Goal: Feedback & Contribution: Submit feedback/report problem

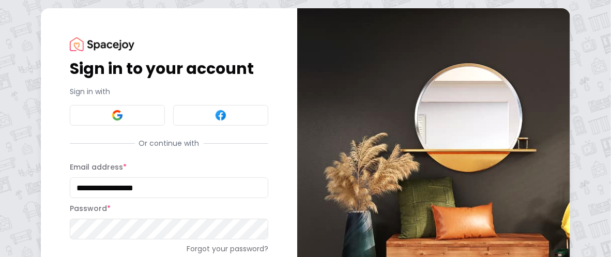
type input "**********"
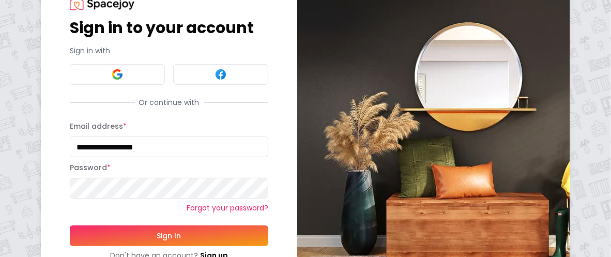
scroll to position [52, 0]
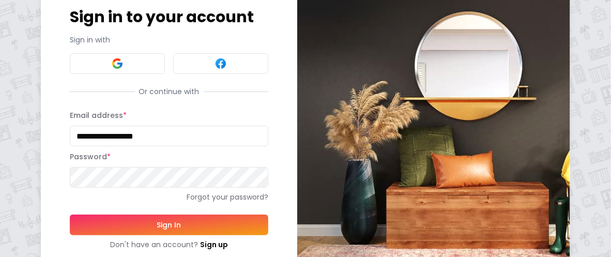
click at [168, 226] on button "Sign In" at bounding box center [169, 225] width 199 height 21
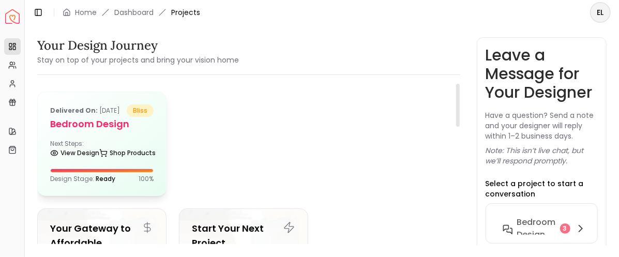
click at [81, 131] on h5 "Bedroom Design" at bounding box center [101, 124] width 103 height 14
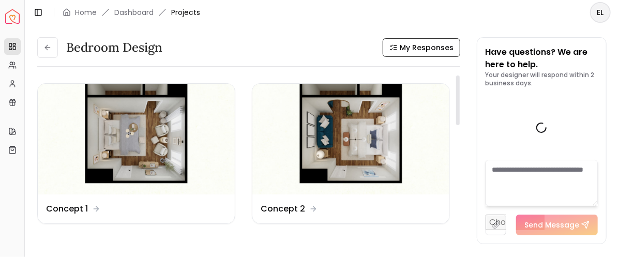
scroll to position [1355, 0]
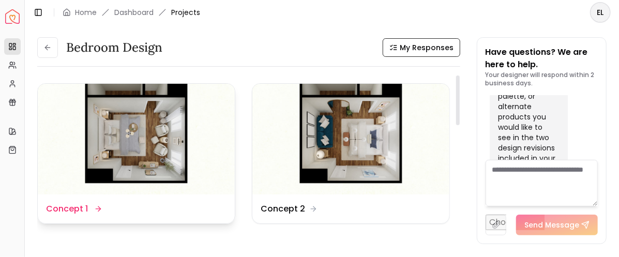
click at [78, 209] on dd "Concept 1" at bounding box center [67, 209] width 42 height 12
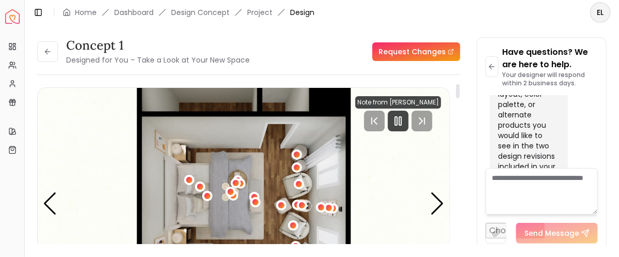
scroll to position [52, 0]
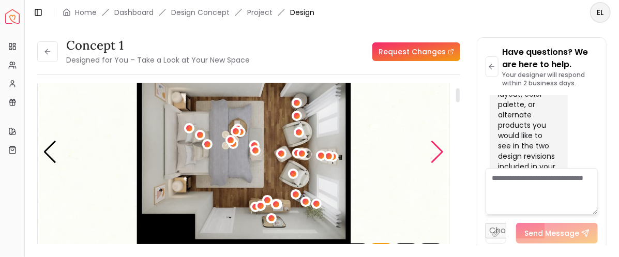
click at [439, 151] on div "Next slide" at bounding box center [437, 152] width 14 height 23
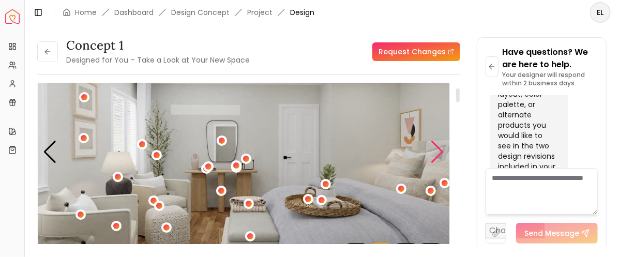
click at [439, 151] on div "Next slide" at bounding box center [437, 152] width 14 height 23
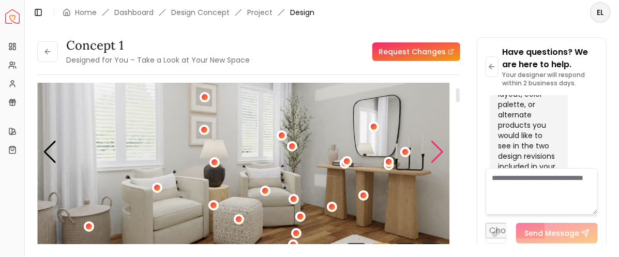
click at [440, 149] on div "Next slide" at bounding box center [437, 152] width 14 height 23
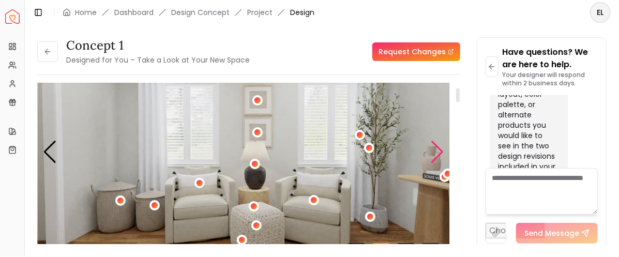
click at [440, 149] on div "Next slide" at bounding box center [437, 152] width 14 height 23
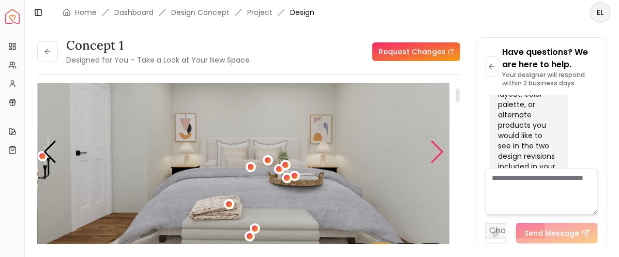
click at [439, 147] on div "Next slide" at bounding box center [437, 152] width 14 height 23
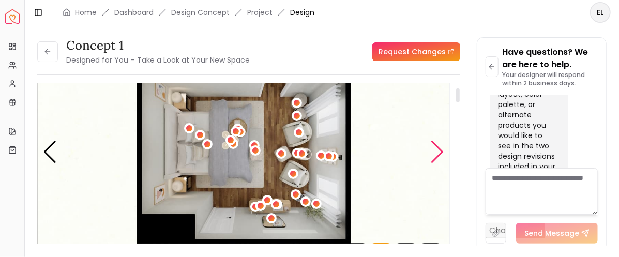
click at [439, 147] on div "Next slide" at bounding box center [437, 152] width 14 height 23
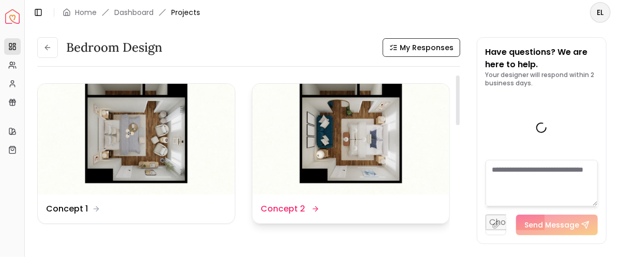
click at [355, 140] on img at bounding box center [350, 139] width 197 height 111
click at [353, 139] on div "Bedroom Design My Responses Bedroom Design My Responses Design Name Concept 1 D…" at bounding box center [322, 135] width 594 height 221
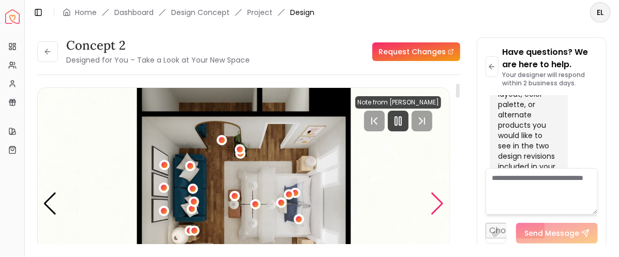
click at [440, 200] on div "Next slide" at bounding box center [437, 203] width 14 height 23
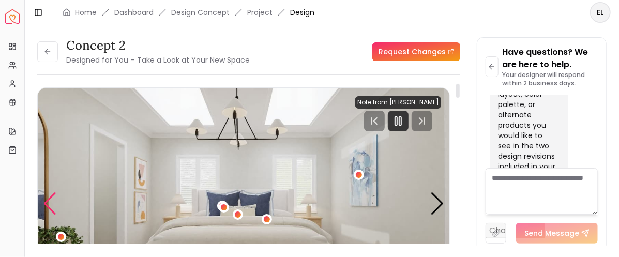
click at [52, 197] on div "Previous slide" at bounding box center [50, 203] width 14 height 23
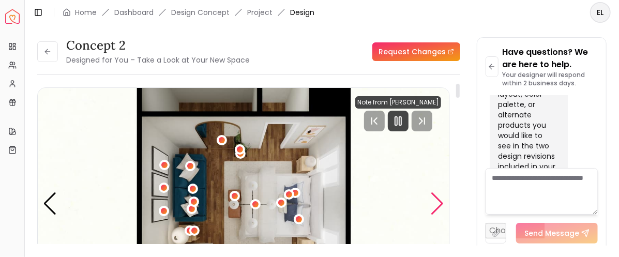
click at [440, 201] on div "Next slide" at bounding box center [437, 203] width 14 height 23
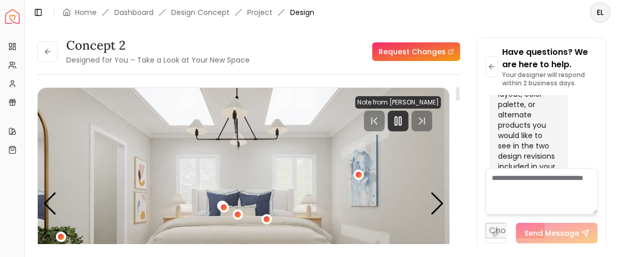
scroll to position [52, 0]
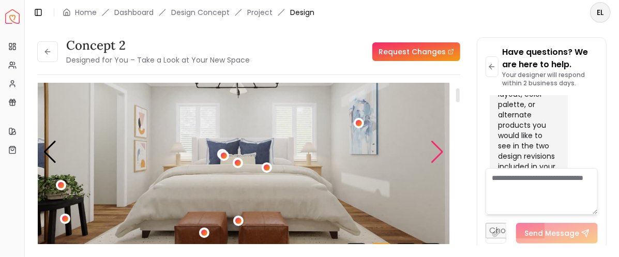
click at [437, 152] on div "Next slide" at bounding box center [437, 152] width 14 height 23
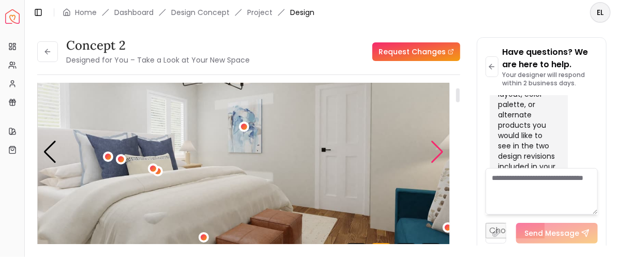
click at [437, 148] on div "Next slide" at bounding box center [437, 152] width 14 height 23
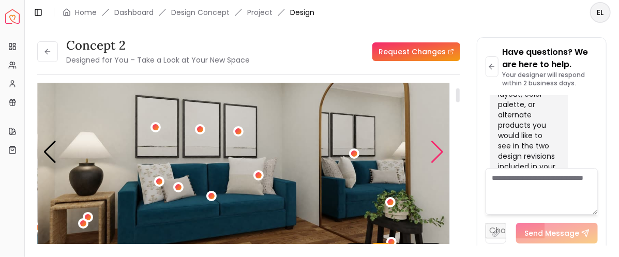
click at [438, 148] on div "Next slide" at bounding box center [437, 152] width 14 height 23
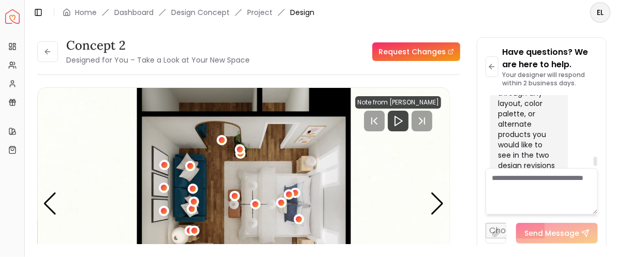
scroll to position [1346, 0]
click at [46, 202] on div "Previous slide" at bounding box center [50, 203] width 14 height 23
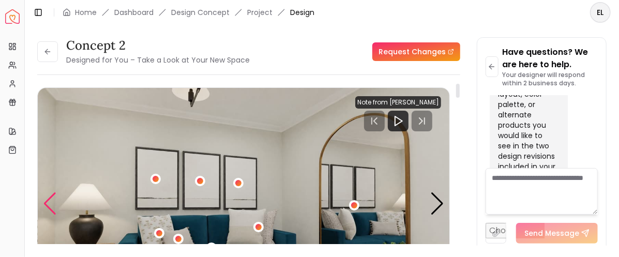
click at [48, 200] on div "Previous slide" at bounding box center [50, 203] width 14 height 23
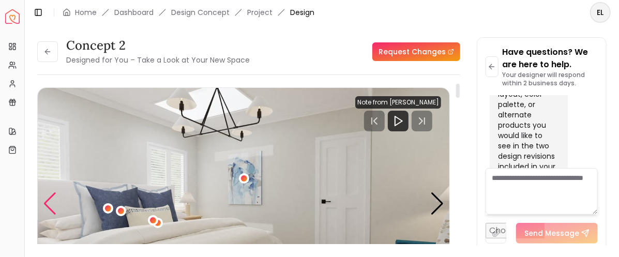
click at [48, 200] on div "Previous slide" at bounding box center [50, 203] width 14 height 23
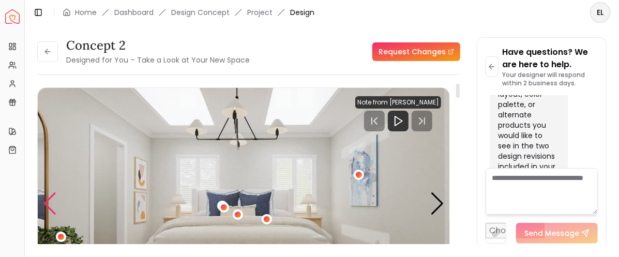
click at [48, 200] on div "Previous slide" at bounding box center [50, 203] width 14 height 23
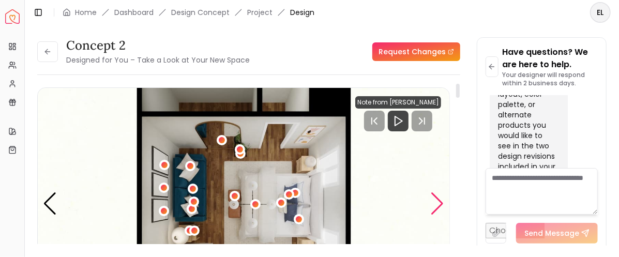
click at [436, 200] on div "Next slide" at bounding box center [437, 203] width 14 height 23
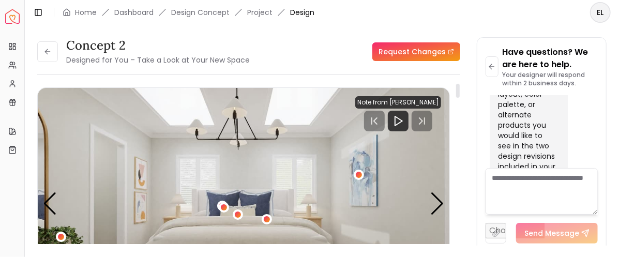
click at [231, 114] on img "2 / 4" at bounding box center [244, 204] width 412 height 232
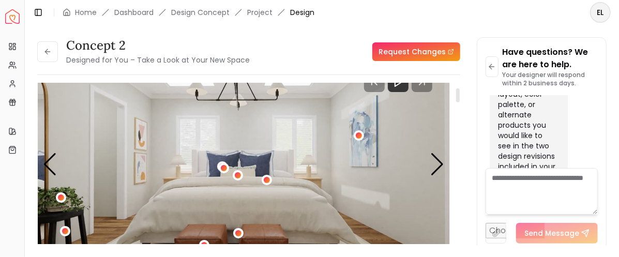
scroll to position [52, 0]
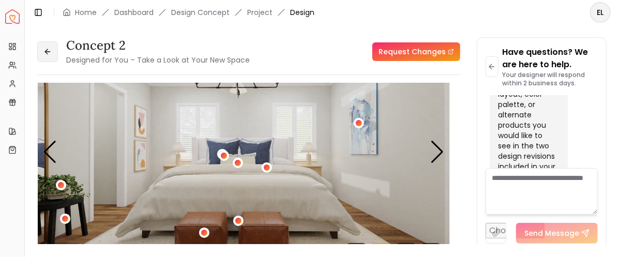
click at [47, 51] on icon at bounding box center [47, 52] width 8 height 8
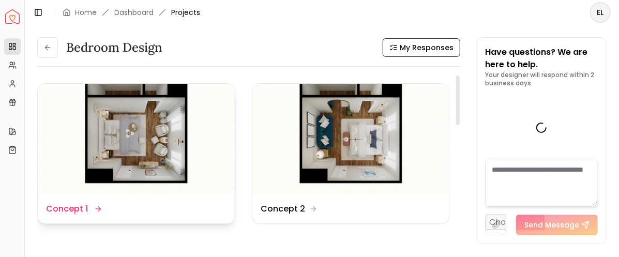
scroll to position [1355, 0]
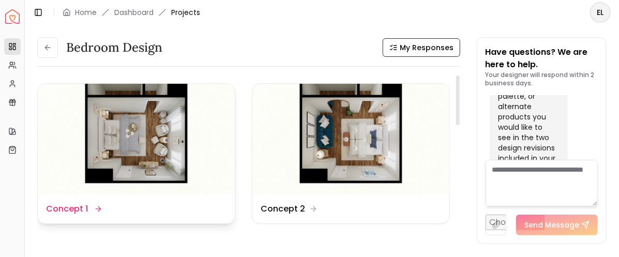
click at [142, 142] on img at bounding box center [136, 139] width 197 height 111
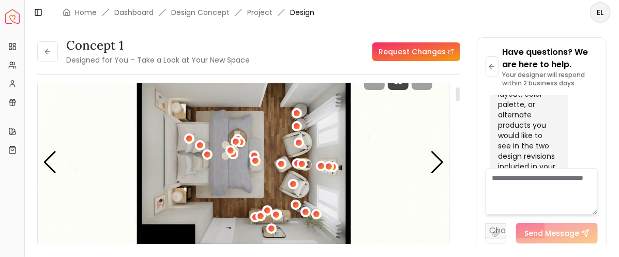
scroll to position [52, 0]
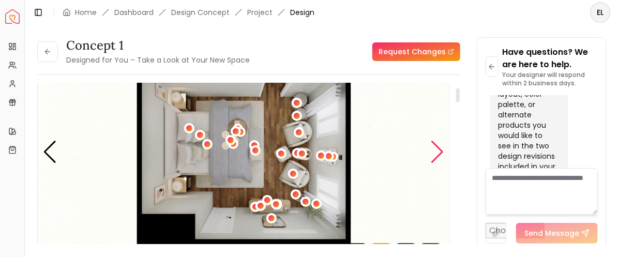
click at [440, 151] on div "Next slide" at bounding box center [437, 152] width 14 height 23
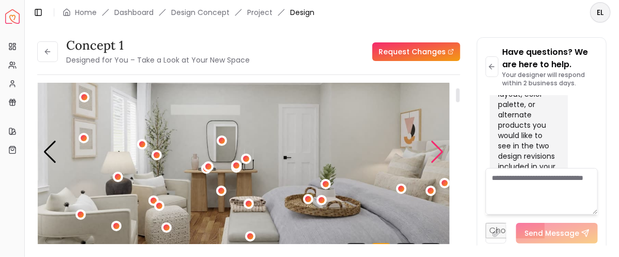
click at [439, 149] on div "Next slide" at bounding box center [437, 152] width 14 height 23
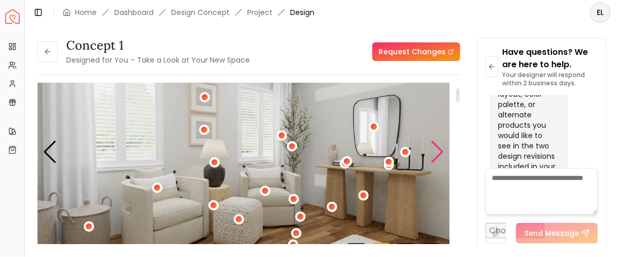
click at [439, 149] on div "Next slide" at bounding box center [437, 152] width 14 height 23
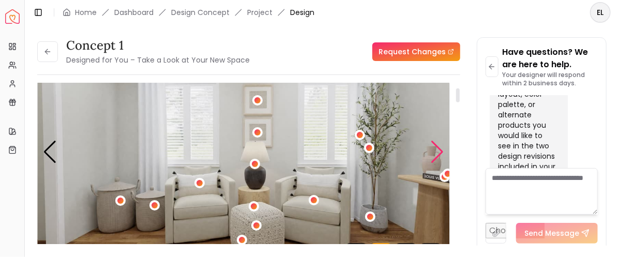
click at [439, 149] on div "Next slide" at bounding box center [437, 152] width 14 height 23
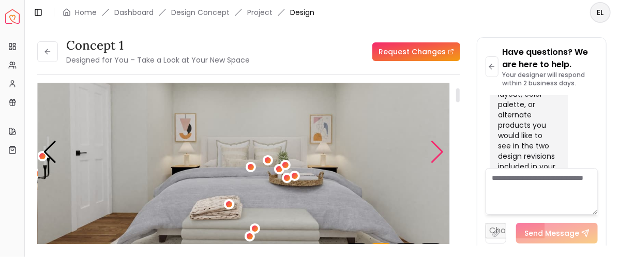
click at [440, 148] on div "Next slide" at bounding box center [437, 152] width 14 height 23
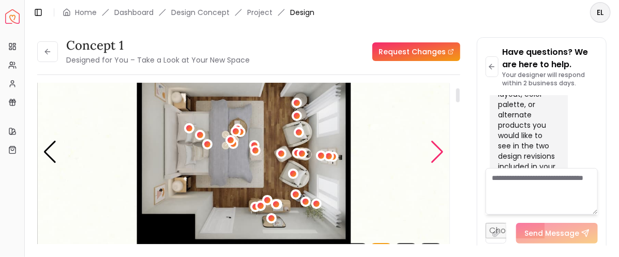
click at [440, 148] on div "Next slide" at bounding box center [437, 152] width 14 height 23
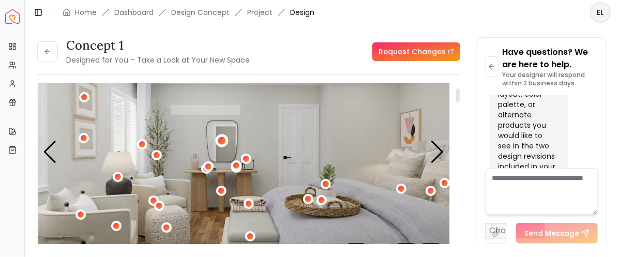
click at [221, 139] on div "2 / 5" at bounding box center [222, 141] width 8 height 8
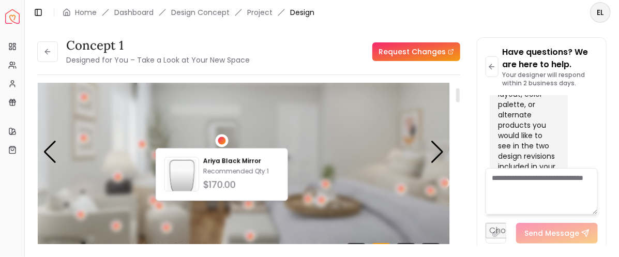
click at [221, 139] on div "2 / 5" at bounding box center [222, 141] width 8 height 8
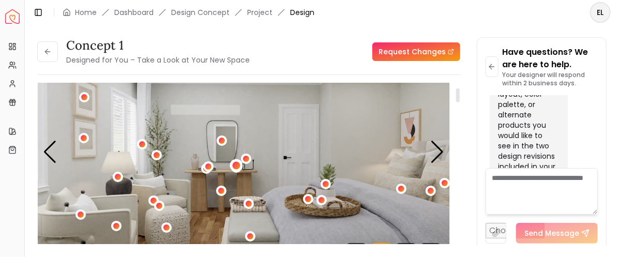
click at [237, 165] on div "2 / 5" at bounding box center [237, 166] width 8 height 8
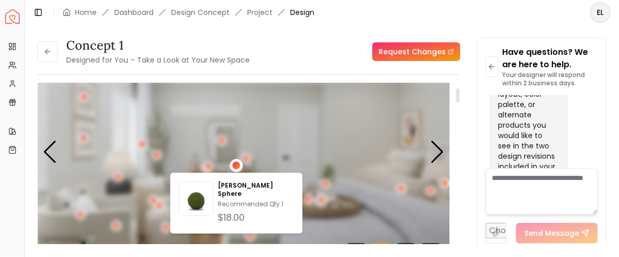
click at [236, 165] on div "2 / 5" at bounding box center [237, 166] width 8 height 8
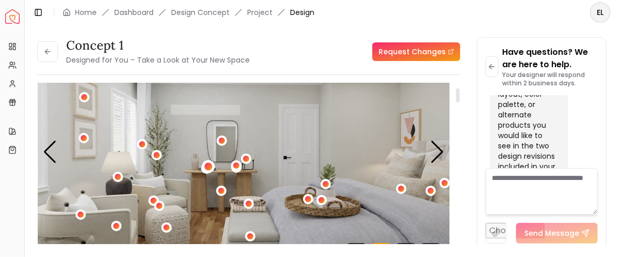
click at [207, 165] on div "2 / 5" at bounding box center [208, 167] width 8 height 8
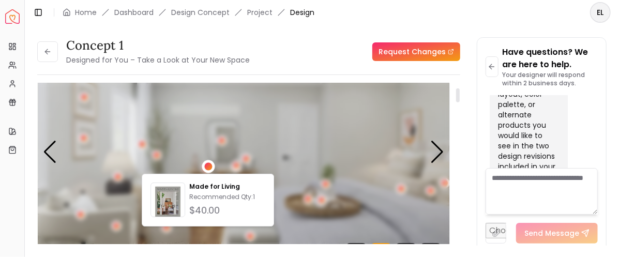
click at [207, 165] on div "2 / 5" at bounding box center [208, 167] width 8 height 8
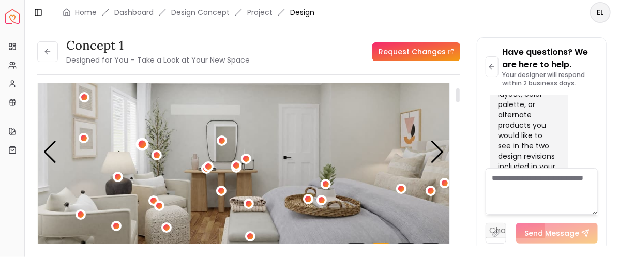
click at [144, 142] on div "2 / 5" at bounding box center [143, 145] width 8 height 8
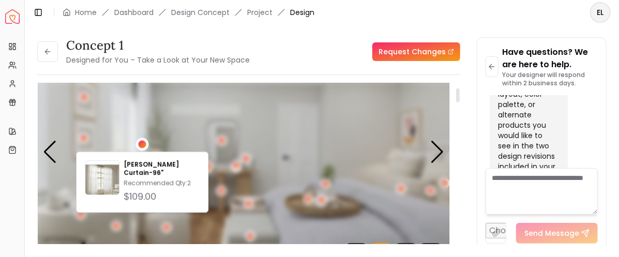
click at [144, 142] on div "2 / 5" at bounding box center [143, 145] width 8 height 8
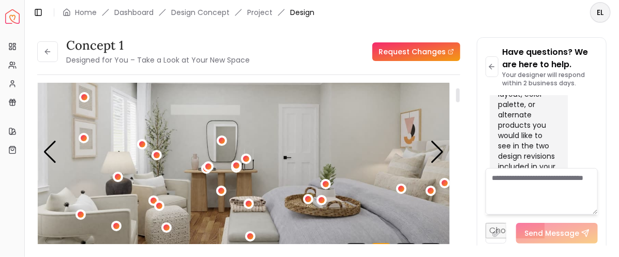
click at [116, 138] on img "2 / 5" at bounding box center [244, 152] width 412 height 232
click at [249, 234] on div "2 / 5" at bounding box center [251, 236] width 8 height 8
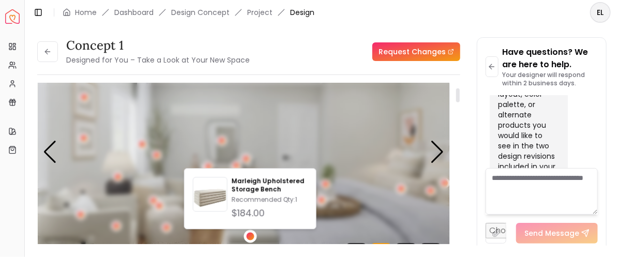
click at [249, 234] on div "2 / 5" at bounding box center [251, 236] width 8 height 8
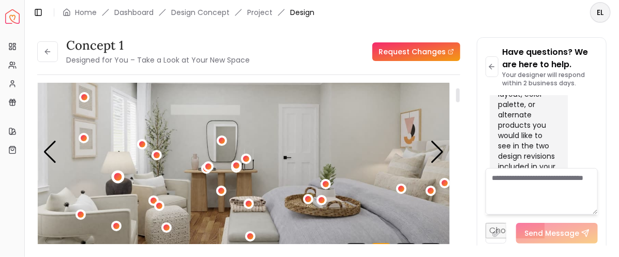
click at [119, 176] on div "2 / 5" at bounding box center [118, 177] width 8 height 8
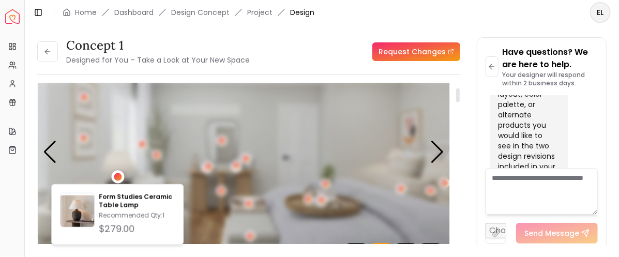
click at [119, 176] on div "2 / 5" at bounding box center [118, 177] width 8 height 8
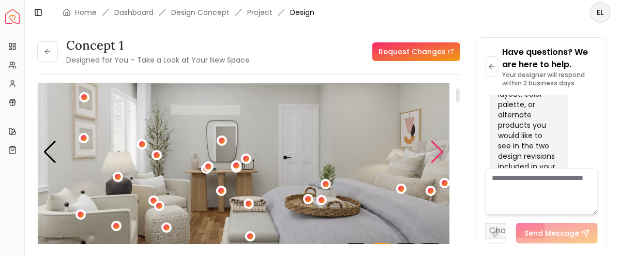
click at [438, 149] on div "Next slide" at bounding box center [437, 152] width 14 height 23
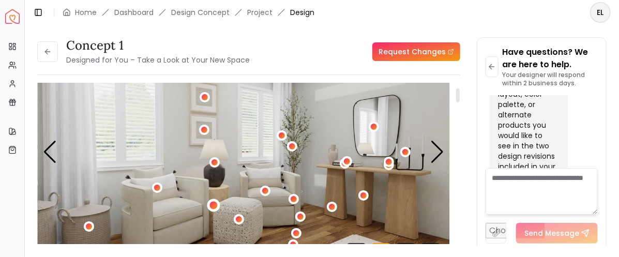
click at [214, 204] on div "3 / 5" at bounding box center [213, 206] width 8 height 8
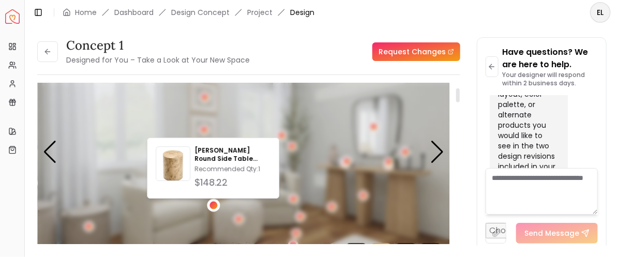
click at [214, 202] on div "3 / 5" at bounding box center [213, 206] width 8 height 8
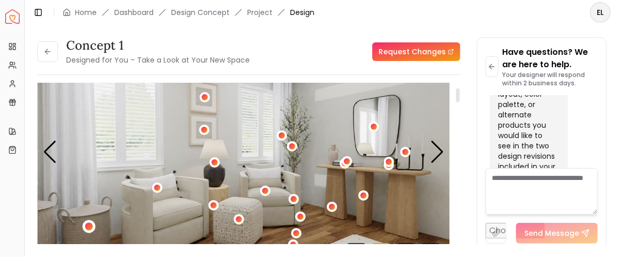
click at [89, 222] on div "3 / 5" at bounding box center [89, 226] width 8 height 8
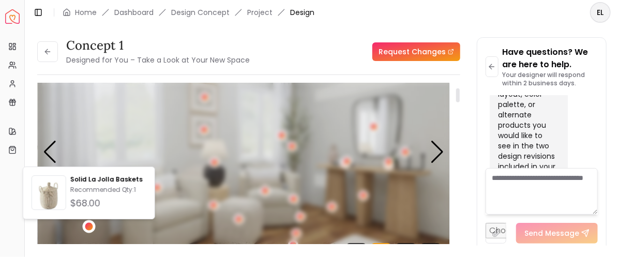
click at [90, 222] on div "3 / 5" at bounding box center [89, 226] width 8 height 8
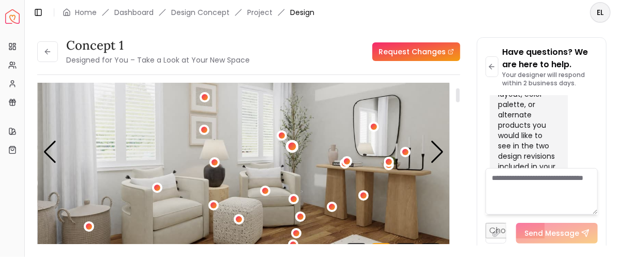
click at [291, 143] on div "3 / 5" at bounding box center [293, 146] width 8 height 8
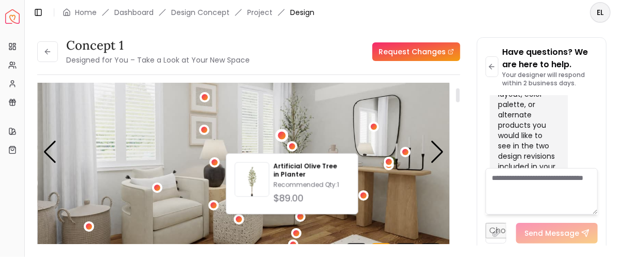
click at [280, 133] on div "3 / 5" at bounding box center [282, 136] width 8 height 8
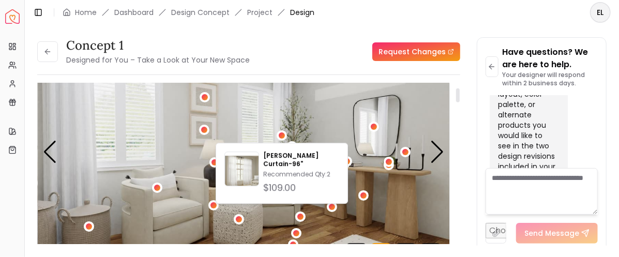
click at [309, 128] on img "3 / 5" at bounding box center [244, 152] width 412 height 232
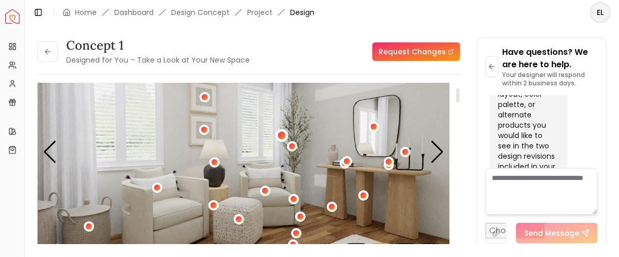
click at [278, 132] on div "3 / 5" at bounding box center [282, 135] width 13 height 13
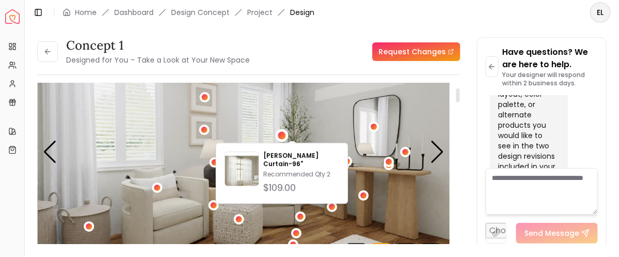
click at [299, 132] on img "3 / 5" at bounding box center [244, 152] width 412 height 232
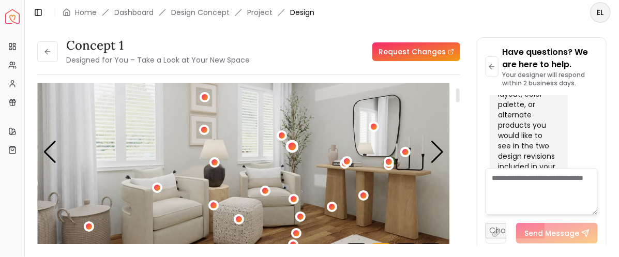
click at [290, 144] on div "3 / 5" at bounding box center [293, 146] width 8 height 8
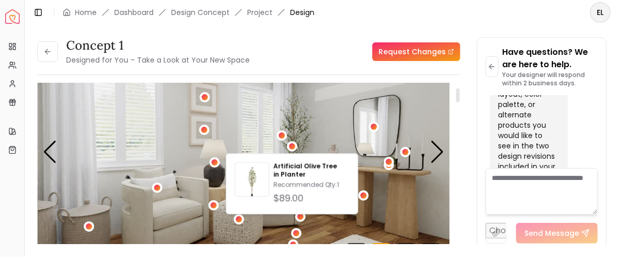
click at [321, 117] on img "3 / 5" at bounding box center [244, 152] width 412 height 232
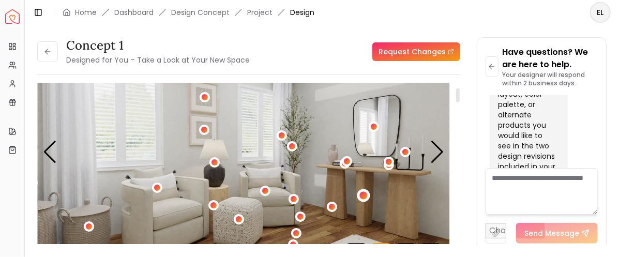
click at [365, 193] on div "3 / 5" at bounding box center [363, 195] width 8 height 8
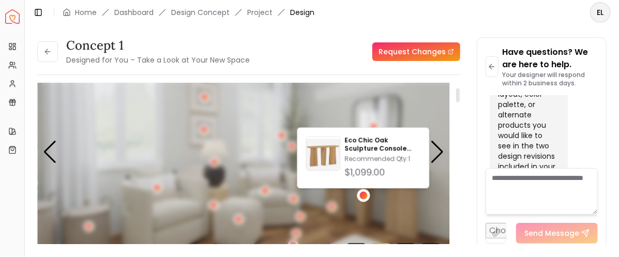
click at [365, 193] on div "3 / 5" at bounding box center [363, 195] width 8 height 8
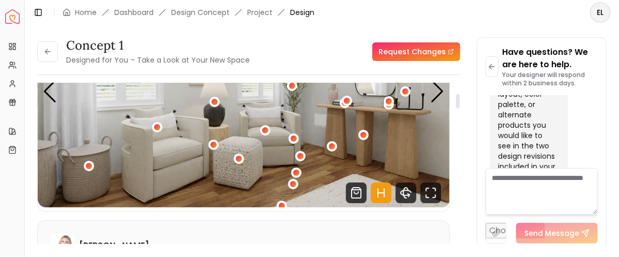
scroll to position [155, 0]
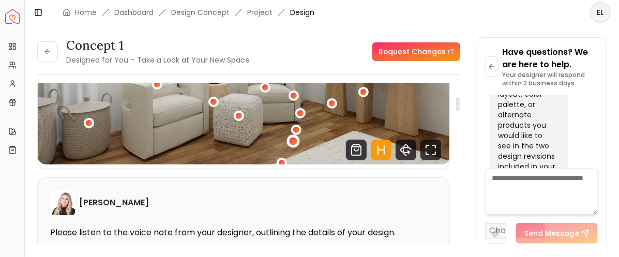
click at [291, 138] on div "3 / 5" at bounding box center [293, 142] width 8 height 8
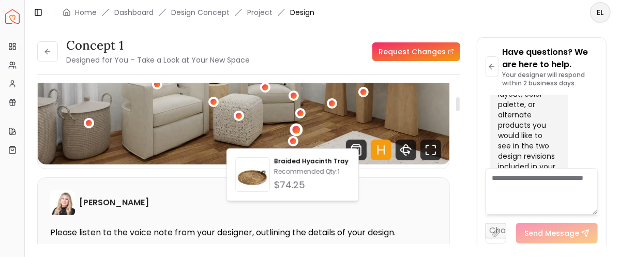
click at [294, 125] on div "3 / 5" at bounding box center [296, 130] width 13 height 13
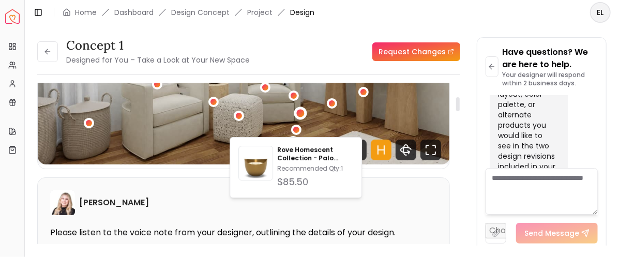
click at [296, 110] on div "3 / 5" at bounding box center [300, 113] width 13 height 13
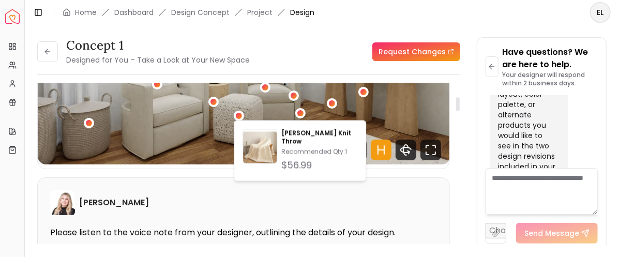
click at [193, 137] on img "3 / 5" at bounding box center [244, 49] width 412 height 232
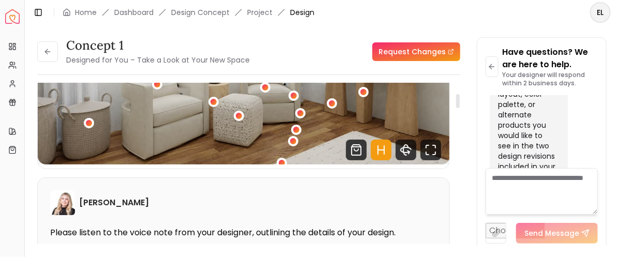
scroll to position [52, 0]
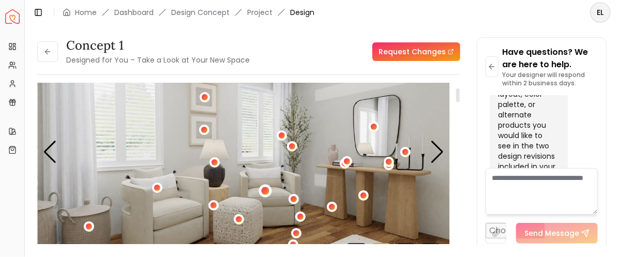
click at [266, 191] on div "3 / 5" at bounding box center [265, 191] width 8 height 8
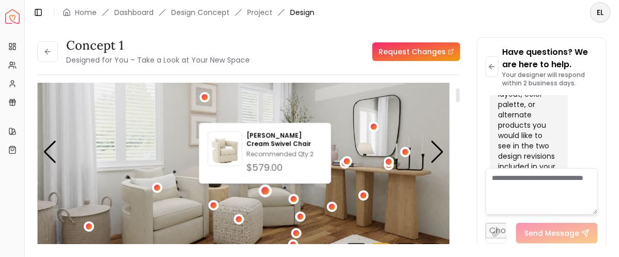
click at [152, 131] on img "3 / 5" at bounding box center [244, 152] width 412 height 232
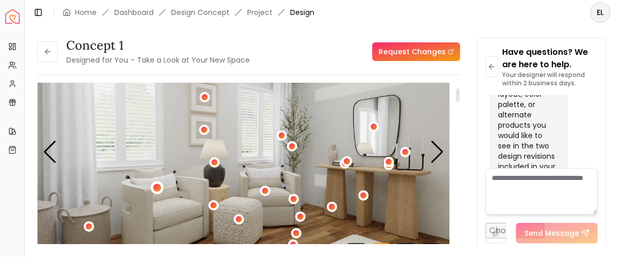
click at [159, 186] on div "3 / 5" at bounding box center [158, 188] width 8 height 8
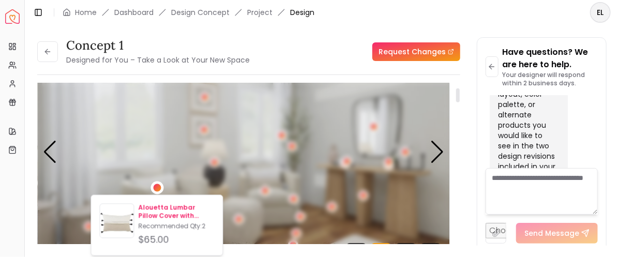
click at [182, 210] on p "Alouetta Lumbar Pillow Cover with Insert" at bounding box center [176, 212] width 76 height 17
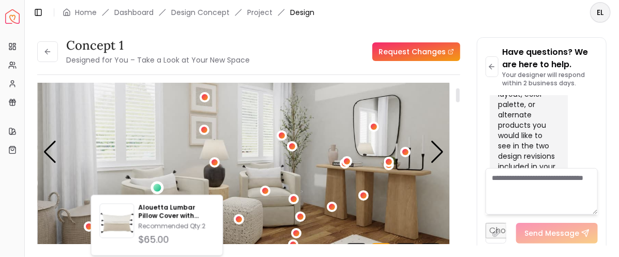
click at [345, 152] on img "3 / 5" at bounding box center [244, 152] width 412 height 232
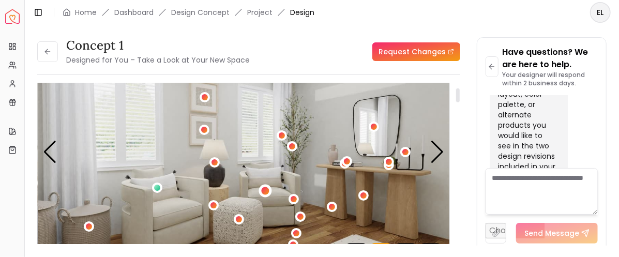
click at [267, 188] on div "3 / 5" at bounding box center [265, 191] width 8 height 8
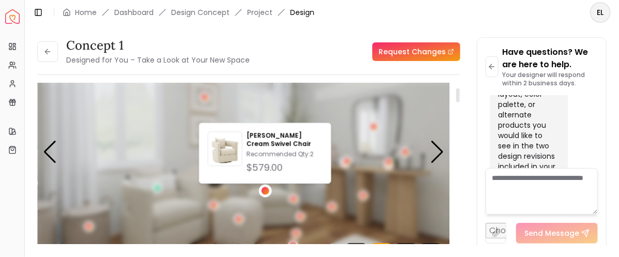
click at [267, 188] on div "3 / 5" at bounding box center [265, 191] width 8 height 8
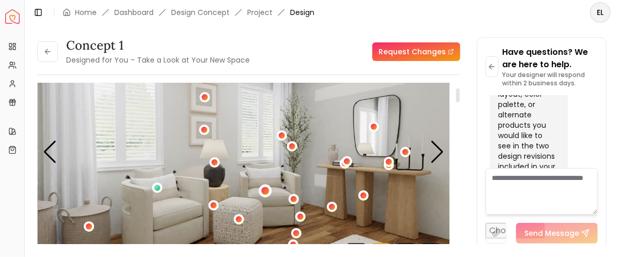
click at [263, 188] on div "3 / 5" at bounding box center [265, 191] width 8 height 8
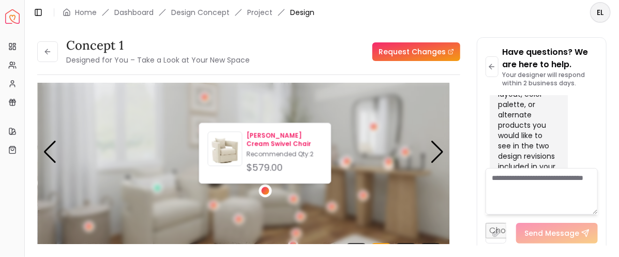
click at [263, 139] on p "[PERSON_NAME] Cream Swivel Chair" at bounding box center [284, 139] width 76 height 17
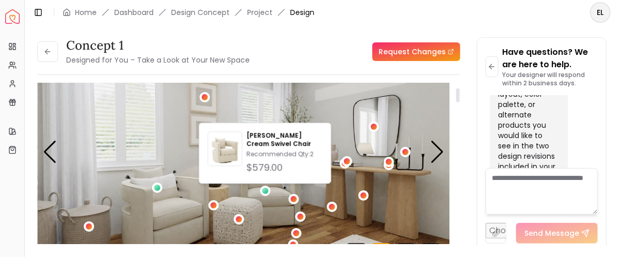
click at [395, 154] on img "3 / 5" at bounding box center [244, 152] width 412 height 232
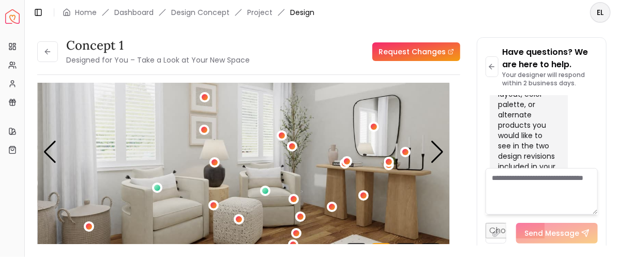
click at [491, 179] on textarea at bounding box center [542, 191] width 112 height 47
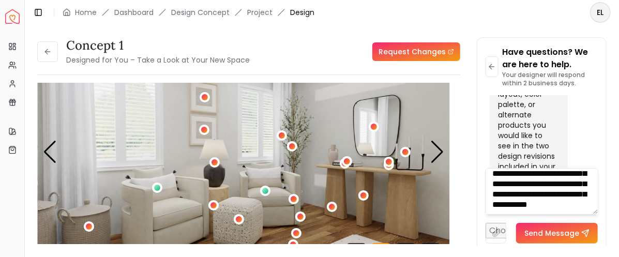
scroll to position [72, 0]
type textarea "**********"
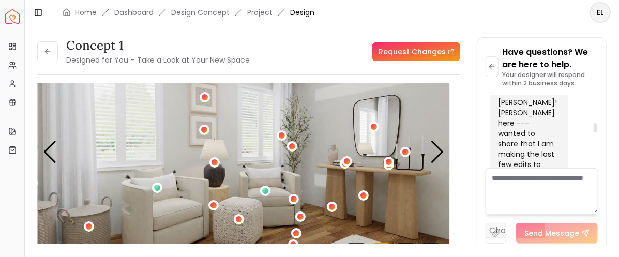
scroll to position [881, 0]
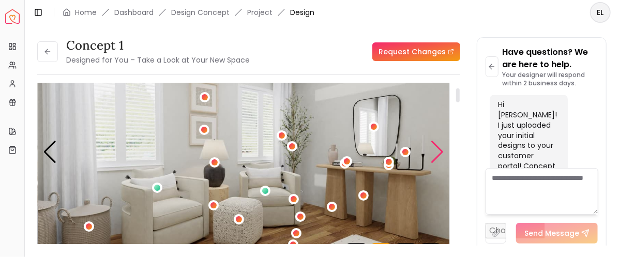
click at [442, 149] on div "Next slide" at bounding box center [437, 152] width 14 height 23
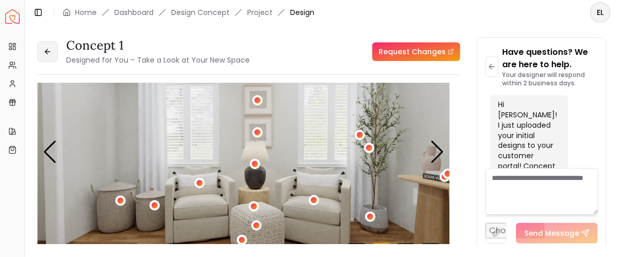
click at [48, 50] on icon at bounding box center [47, 52] width 8 height 8
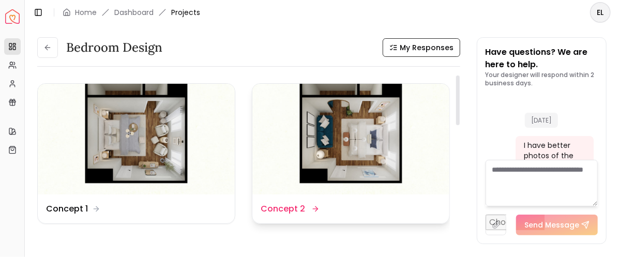
scroll to position [1574, 0]
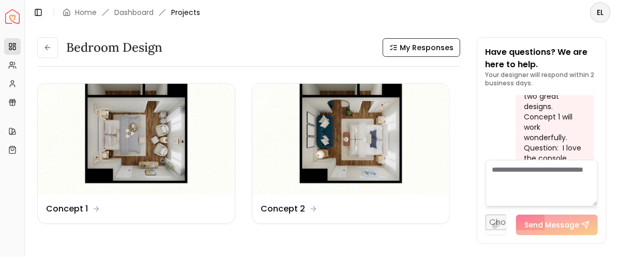
click at [495, 169] on textarea at bounding box center [542, 183] width 112 height 47
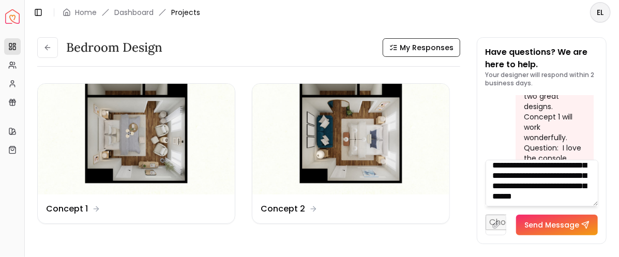
scroll to position [31, 0]
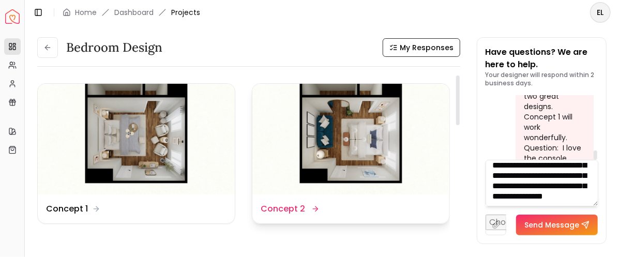
type textarea "**********"
click at [364, 139] on img at bounding box center [350, 139] width 197 height 111
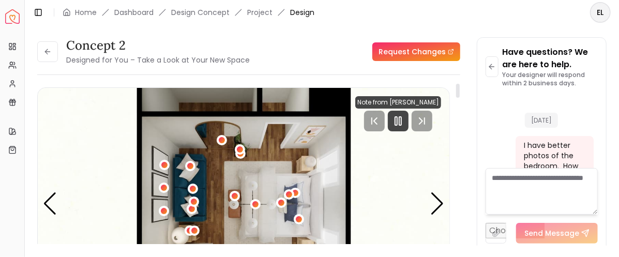
scroll to position [1566, 0]
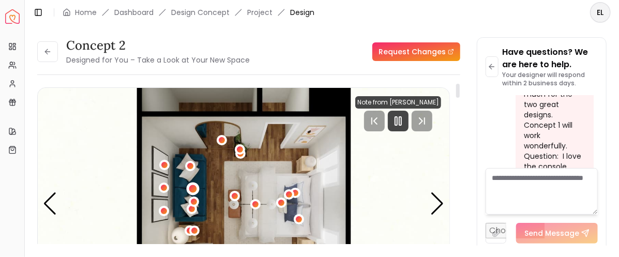
click at [191, 187] on div "1 / 4" at bounding box center [193, 189] width 8 height 8
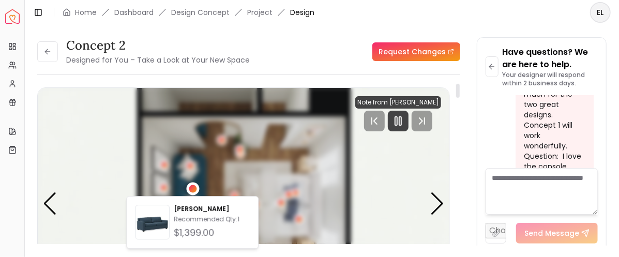
click at [191, 187] on div "1 / 4" at bounding box center [193, 189] width 8 height 8
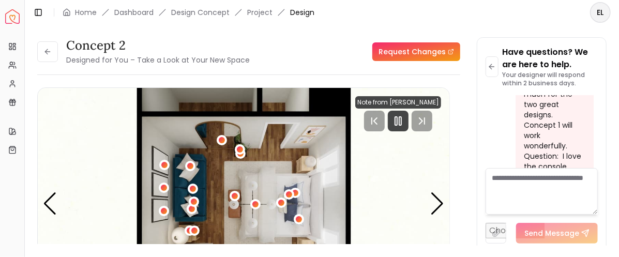
click at [519, 189] on textarea at bounding box center [542, 191] width 112 height 47
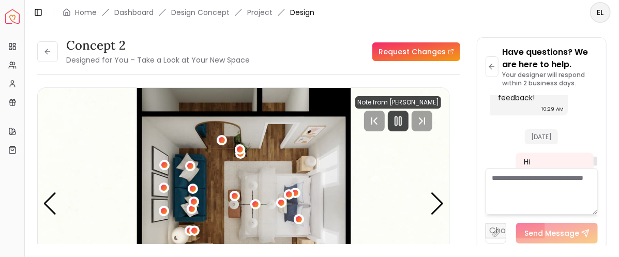
scroll to position [1514, 0]
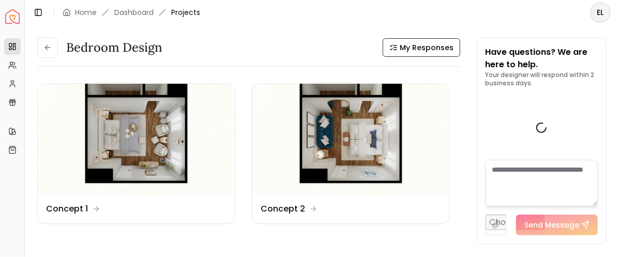
scroll to position [1574, 0]
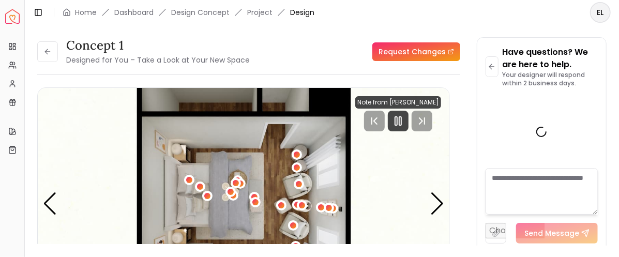
scroll to position [1566, 0]
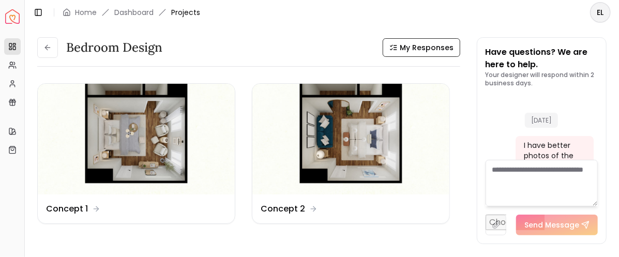
scroll to position [1574, 0]
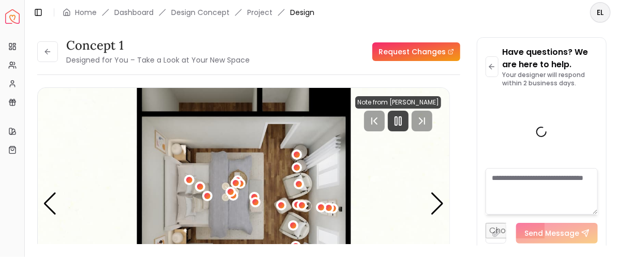
scroll to position [1566, 0]
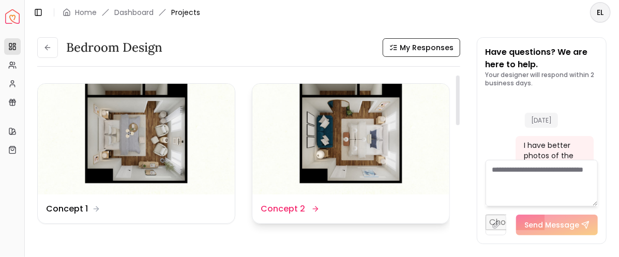
scroll to position [1574, 0]
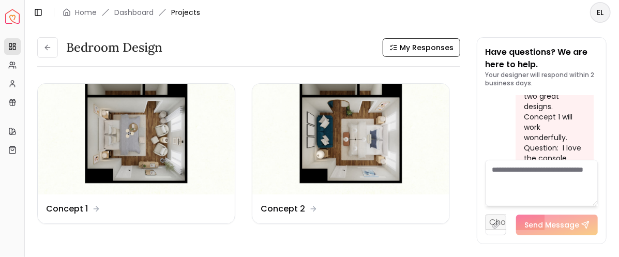
click at [497, 170] on textarea at bounding box center [542, 183] width 112 height 47
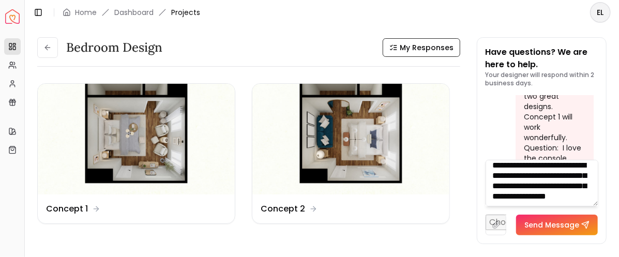
scroll to position [21, 0]
type textarea "**********"
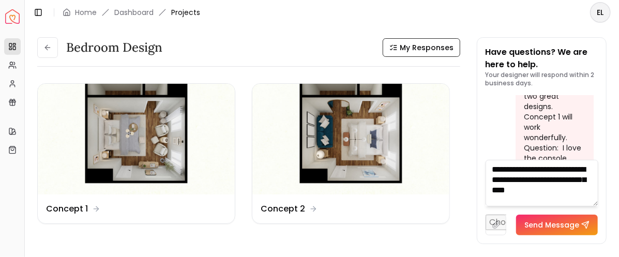
scroll to position [0, 0]
type textarea "**********"
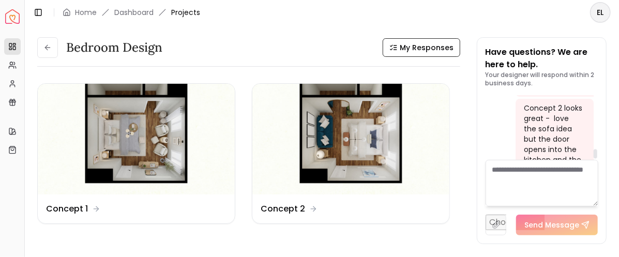
scroll to position [1756, 0]
drag, startPoint x: 595, startPoint y: 155, endPoint x: 595, endPoint y: 165, distance: 10.3
click at [595, 160] on div at bounding box center [596, 155] width 4 height 9
drag, startPoint x: 595, startPoint y: 157, endPoint x: 598, endPoint y: 171, distance: 14.8
click at [597, 160] on div at bounding box center [596, 155] width 4 height 9
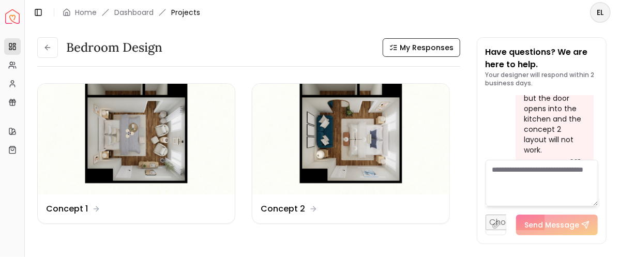
click at [532, 194] on textarea at bounding box center [542, 183] width 113 height 47
click at [567, 174] on div "Can we redo the Concept 2 but since keep the sofa if it is appropriate?" at bounding box center [553, 200] width 59 height 52
drag, startPoint x: 556, startPoint y: 125, endPoint x: 498, endPoint y: 119, distance: 58.7
click at [131, 139] on img at bounding box center [136, 139] width 197 height 111
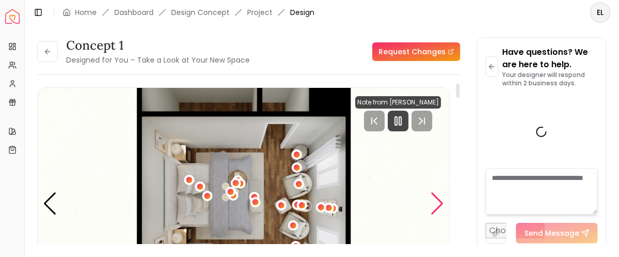
click at [441, 203] on div "Next slide" at bounding box center [437, 203] width 14 height 23
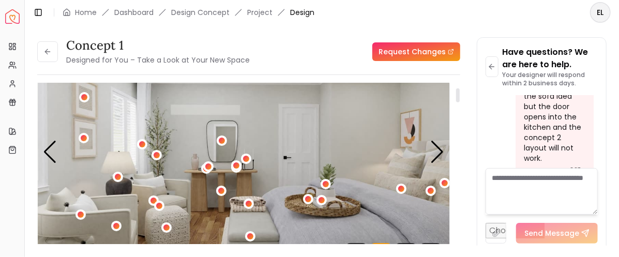
scroll to position [103, 0]
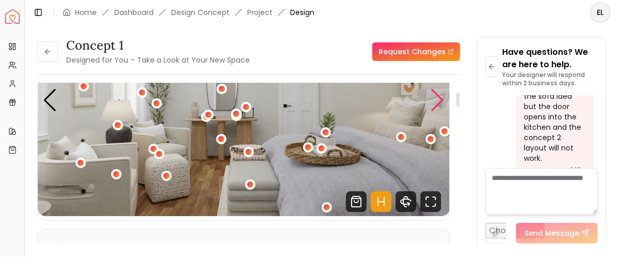
click at [439, 97] on div "Next slide" at bounding box center [437, 100] width 14 height 23
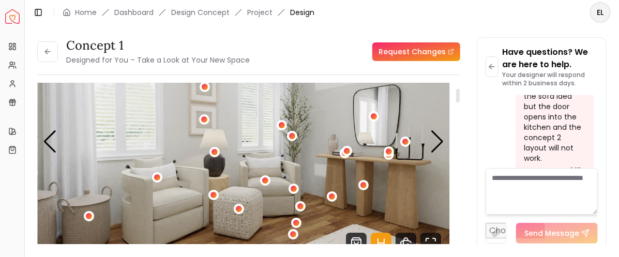
scroll to position [52, 0]
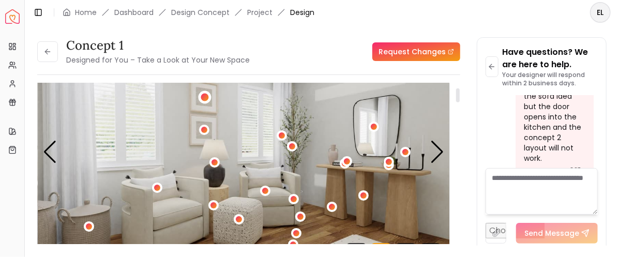
click at [204, 96] on div "3 / 5" at bounding box center [205, 97] width 8 height 8
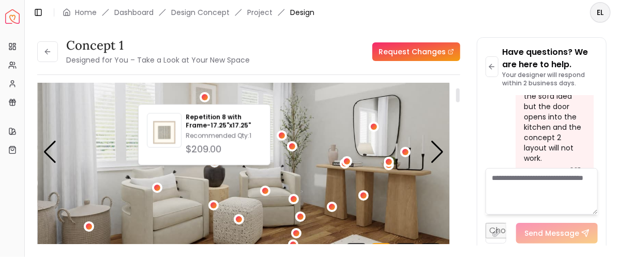
click at [428, 106] on img "3 / 5" at bounding box center [244, 152] width 412 height 232
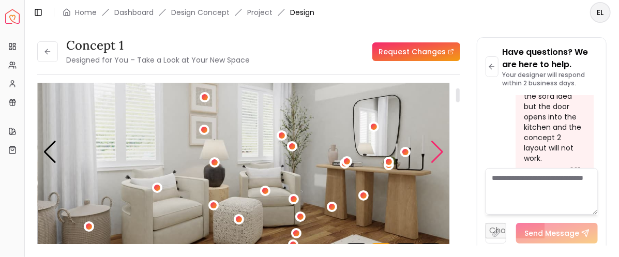
click at [439, 150] on div "Next slide" at bounding box center [437, 152] width 14 height 23
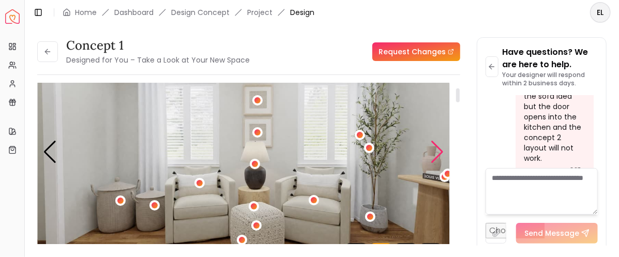
click at [439, 150] on div "Next slide" at bounding box center [437, 152] width 14 height 23
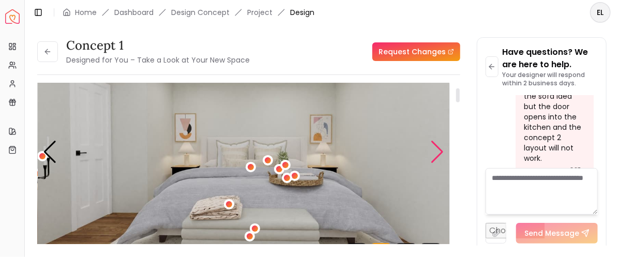
click at [439, 150] on div "Next slide" at bounding box center [437, 152] width 14 height 23
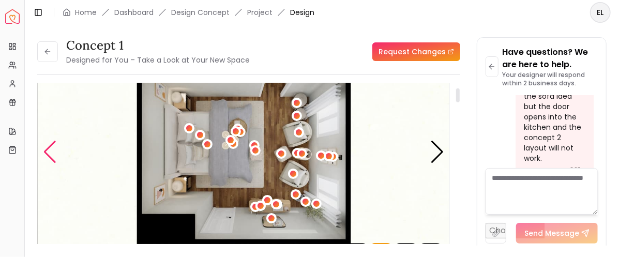
click at [49, 146] on div "Previous slide" at bounding box center [50, 152] width 14 height 23
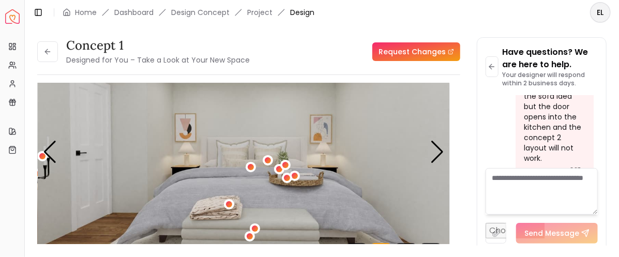
click at [504, 178] on textarea at bounding box center [542, 191] width 112 height 47
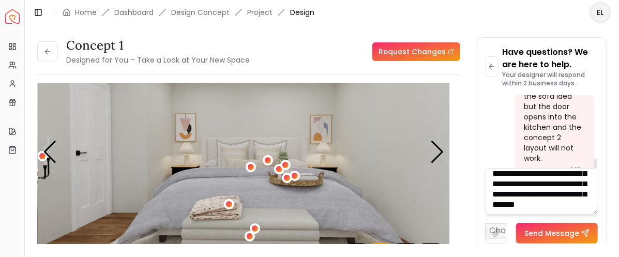
scroll to position [31, 0]
type textarea "**********"
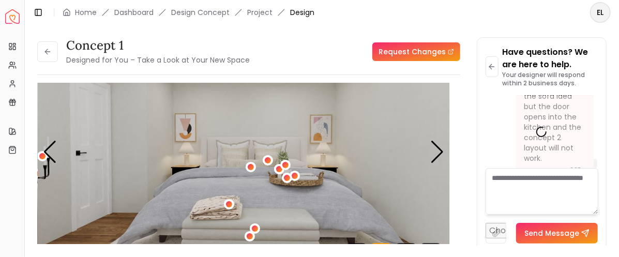
scroll to position [0, 0]
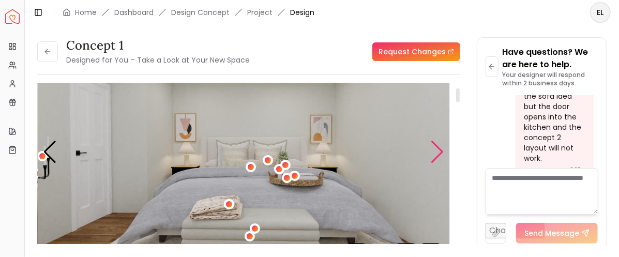
click at [440, 150] on div "Next slide" at bounding box center [437, 152] width 14 height 23
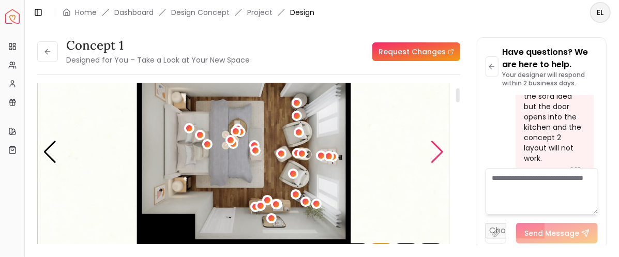
click at [440, 150] on div "Next slide" at bounding box center [437, 152] width 14 height 23
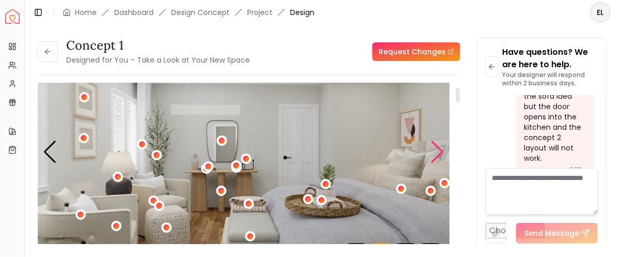
click at [440, 150] on div "Next slide" at bounding box center [437, 152] width 14 height 23
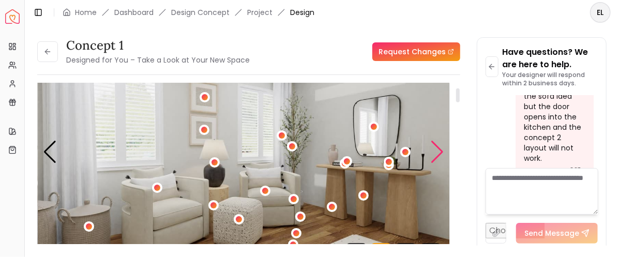
click at [440, 150] on div "Next slide" at bounding box center [437, 152] width 14 height 23
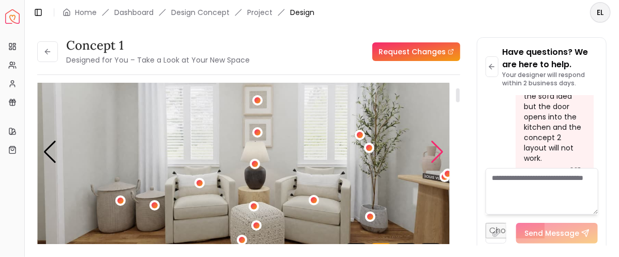
click at [440, 150] on div "Next slide" at bounding box center [437, 152] width 14 height 23
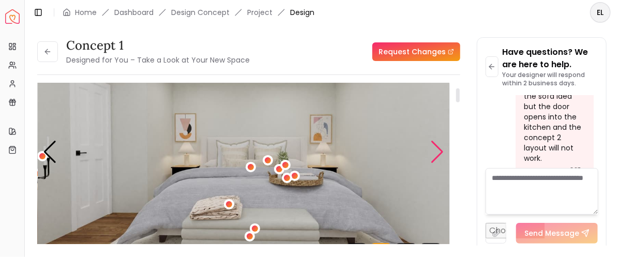
click at [440, 150] on div "Next slide" at bounding box center [437, 152] width 14 height 23
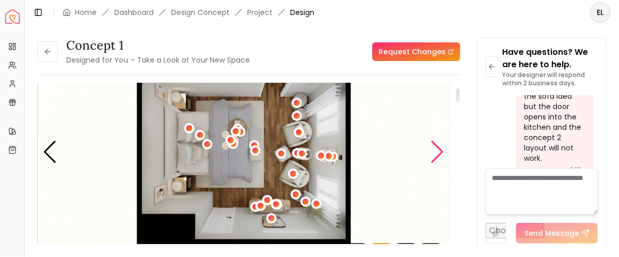
click at [438, 151] on div "Next slide" at bounding box center [437, 152] width 14 height 23
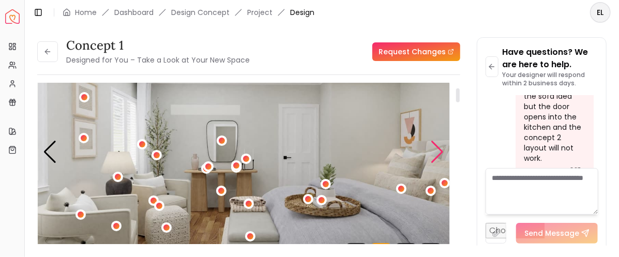
click at [438, 151] on div "Next slide" at bounding box center [437, 152] width 14 height 23
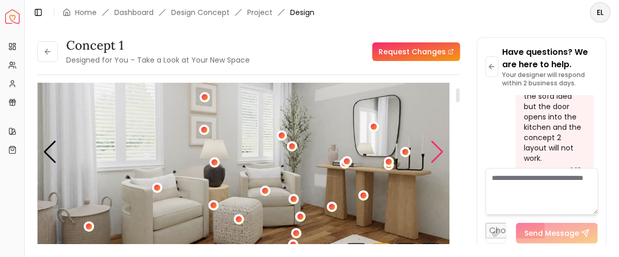
click at [438, 151] on div "Next slide" at bounding box center [437, 152] width 14 height 23
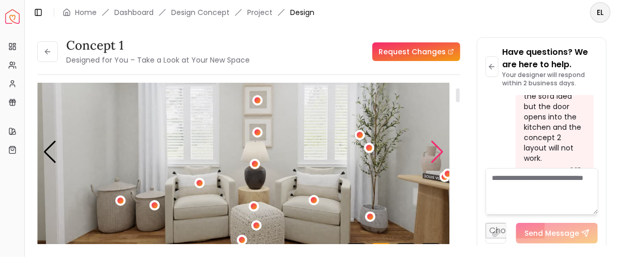
click at [438, 151] on div "Next slide" at bounding box center [437, 152] width 14 height 23
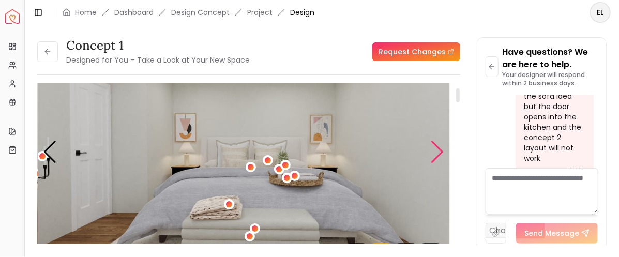
click at [438, 151] on div "Next slide" at bounding box center [437, 152] width 14 height 23
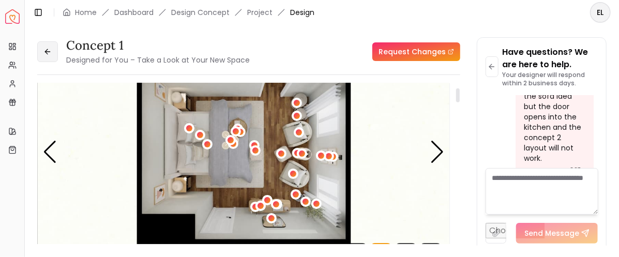
click at [46, 54] on icon at bounding box center [47, 52] width 8 height 8
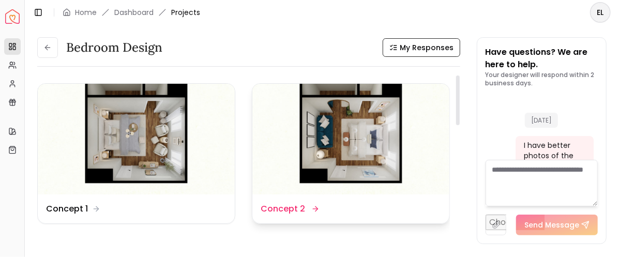
scroll to position [1878, 0]
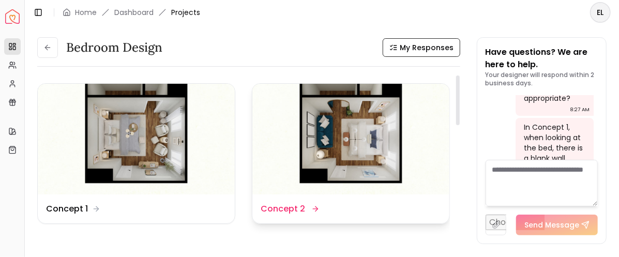
click at [377, 156] on img at bounding box center [350, 139] width 197 height 111
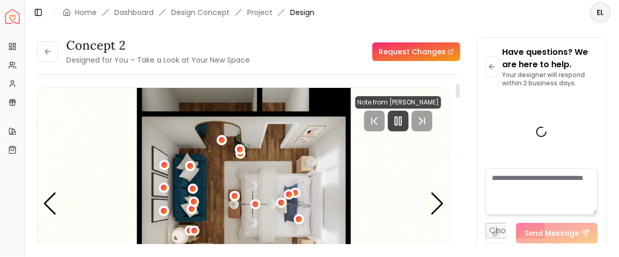
scroll to position [1870, 0]
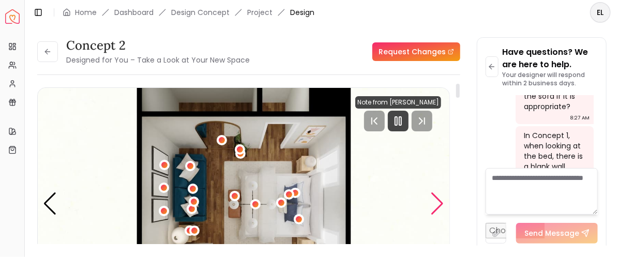
click at [438, 200] on div "Next slide" at bounding box center [437, 203] width 14 height 23
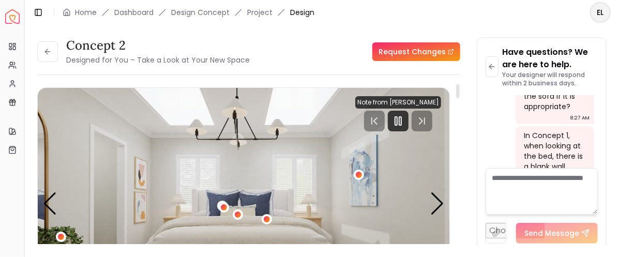
scroll to position [52, 0]
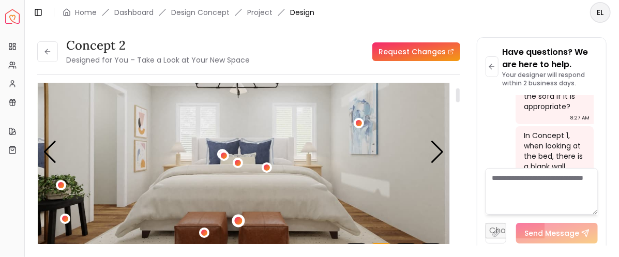
click at [236, 220] on div "2 / 4" at bounding box center [239, 221] width 8 height 8
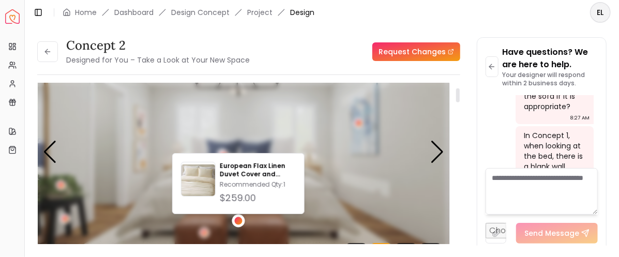
click at [237, 220] on div "2 / 4" at bounding box center [239, 221] width 8 height 8
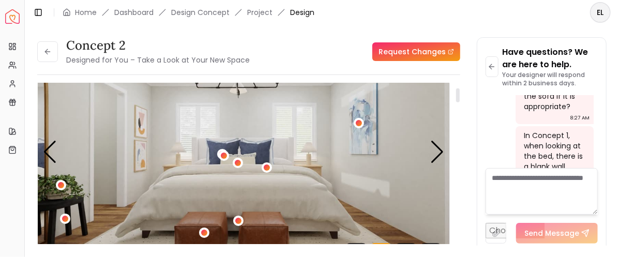
click at [263, 146] on img "2 / 4" at bounding box center [244, 152] width 412 height 232
click at [238, 161] on div "2 / 4" at bounding box center [238, 163] width 8 height 8
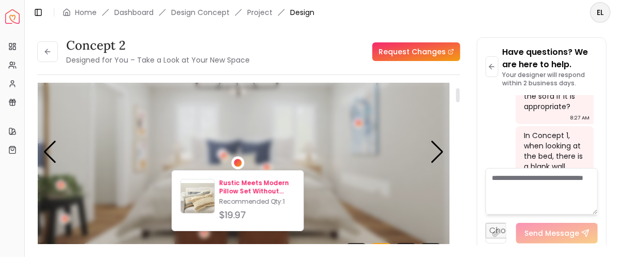
click at [250, 184] on p "Rustic Meets Modern Pillow Set Without insert-26"x16"" at bounding box center [257, 187] width 76 height 17
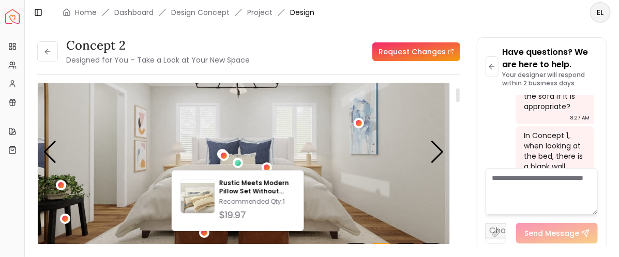
click at [321, 149] on img "2 / 4" at bounding box center [244, 152] width 412 height 232
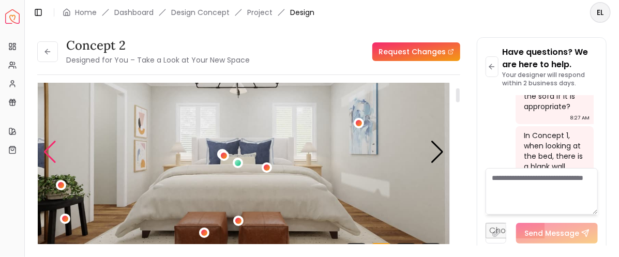
click at [46, 150] on div "Previous slide" at bounding box center [50, 152] width 14 height 23
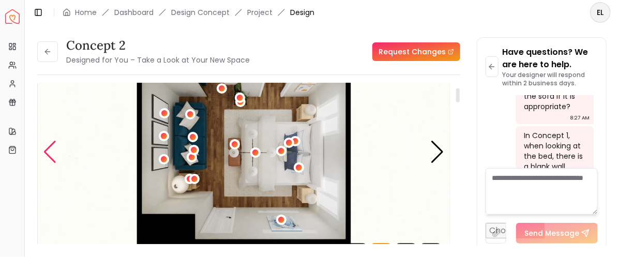
click at [46, 150] on div "Previous slide" at bounding box center [50, 152] width 14 height 23
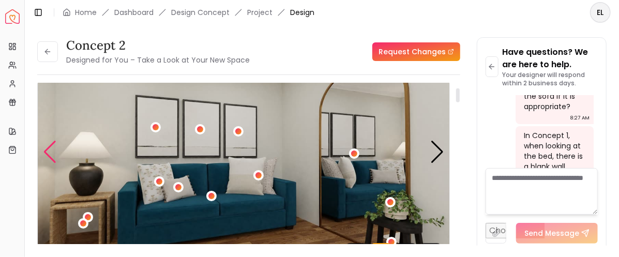
click at [46, 150] on div "Previous slide" at bounding box center [50, 152] width 14 height 23
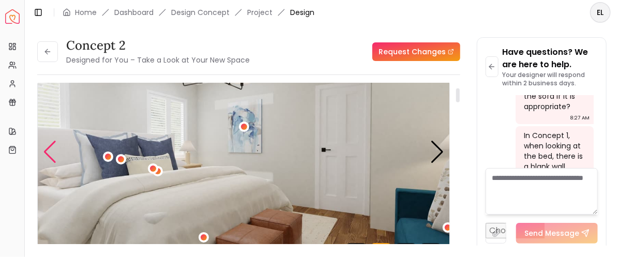
click at [46, 150] on div "Previous slide" at bounding box center [50, 152] width 14 height 23
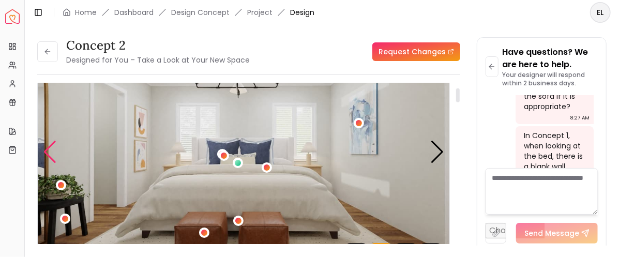
click at [46, 150] on div "Previous slide" at bounding box center [50, 152] width 14 height 23
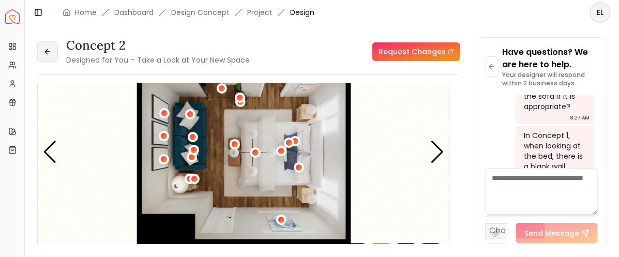
click at [45, 52] on icon at bounding box center [47, 52] width 5 height 0
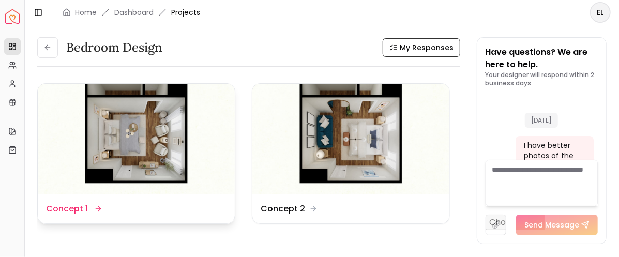
scroll to position [1878, 0]
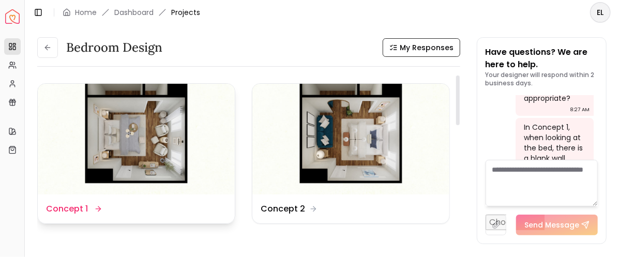
click at [163, 134] on img at bounding box center [136, 139] width 197 height 111
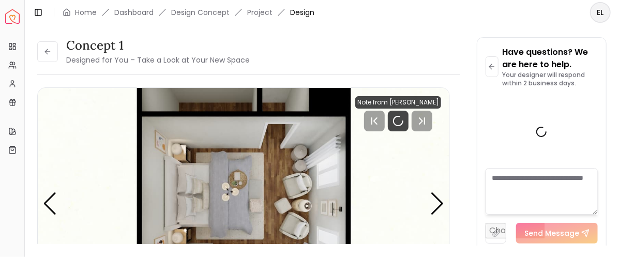
click at [163, 134] on img "1 / 5" at bounding box center [244, 204] width 412 height 232
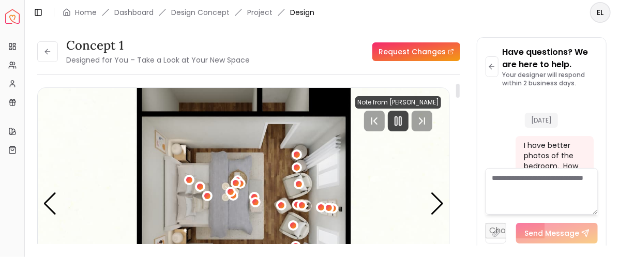
scroll to position [1870, 0]
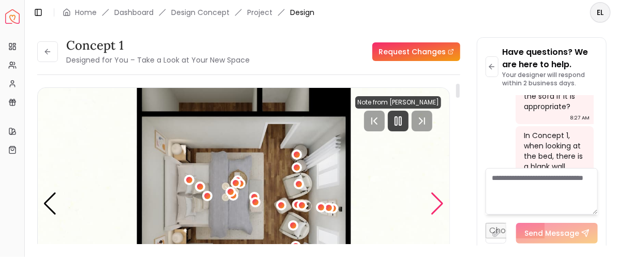
click at [441, 199] on div "Next slide" at bounding box center [437, 203] width 14 height 23
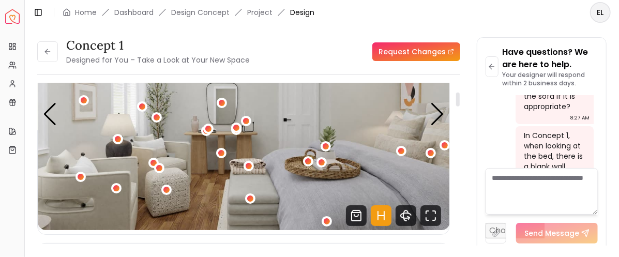
scroll to position [103, 0]
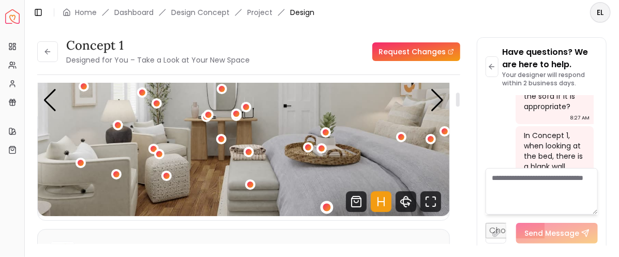
click at [329, 205] on div "2 / 5" at bounding box center [327, 208] width 8 height 8
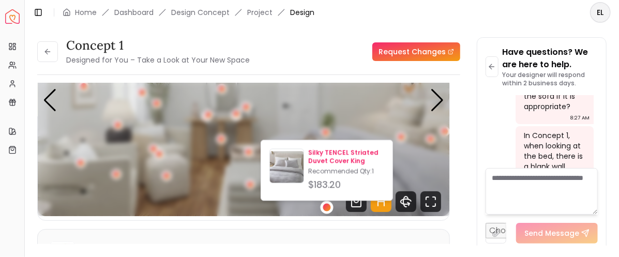
click at [348, 155] on p "Silky TENCEL Striated Duvet Cover King" at bounding box center [346, 156] width 76 height 17
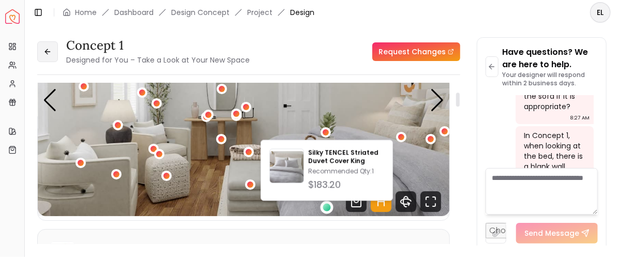
click at [49, 50] on icon at bounding box center [47, 52] width 8 height 8
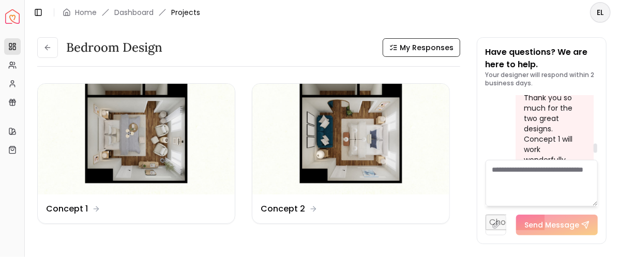
scroll to position [1825, 0]
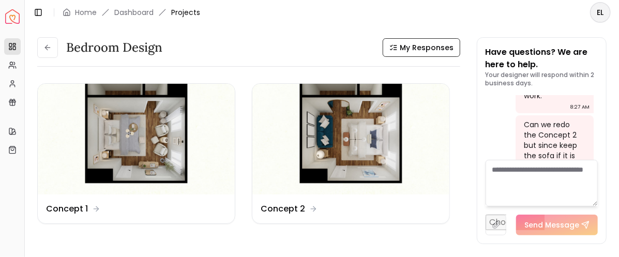
click at [495, 171] on textarea at bounding box center [542, 183] width 112 height 47
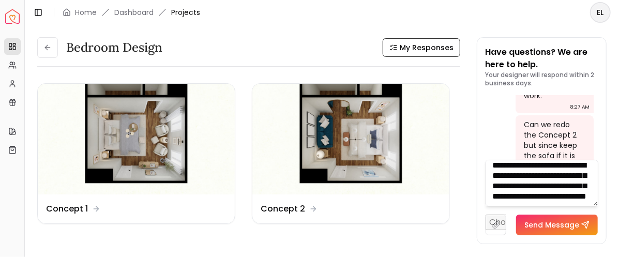
scroll to position [31, 0]
type textarea "**********"
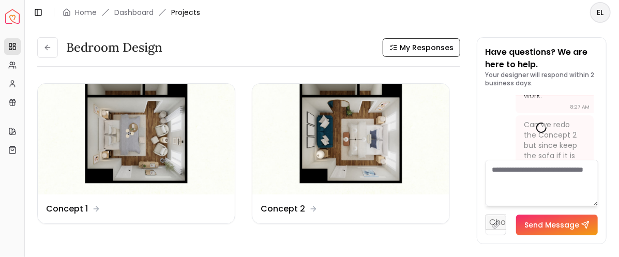
scroll to position [0, 0]
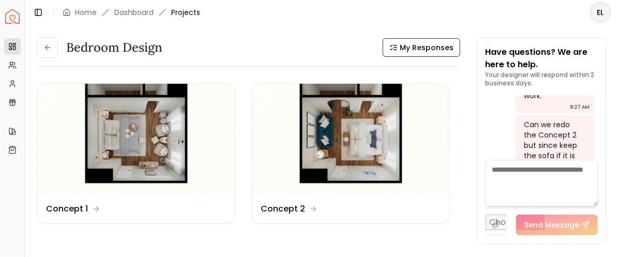
click at [495, 171] on textarea at bounding box center [542, 183] width 113 height 47
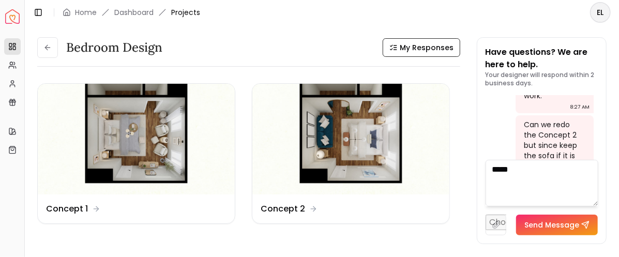
type textarea "******"
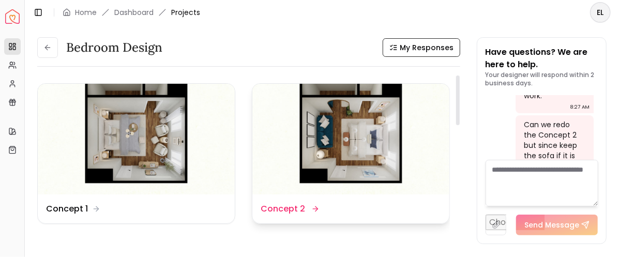
click at [371, 137] on img at bounding box center [350, 139] width 197 height 111
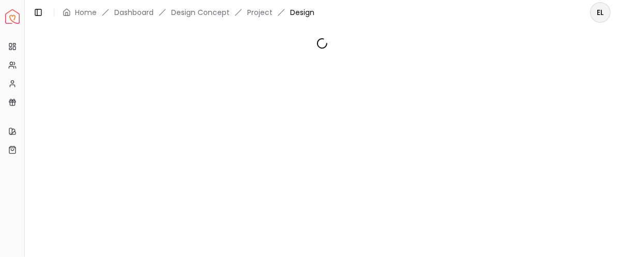
click at [371, 137] on div at bounding box center [322, 135] width 594 height 221
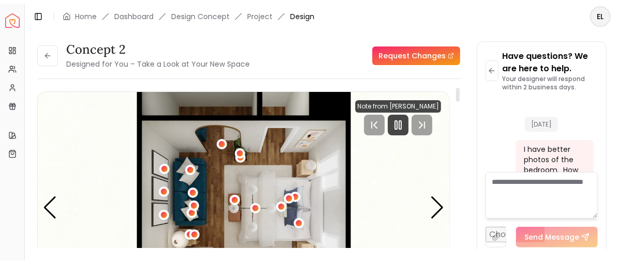
scroll to position [2002, 0]
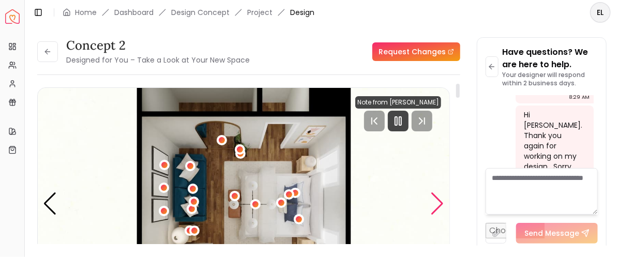
click at [435, 200] on div "Next slide" at bounding box center [437, 203] width 14 height 23
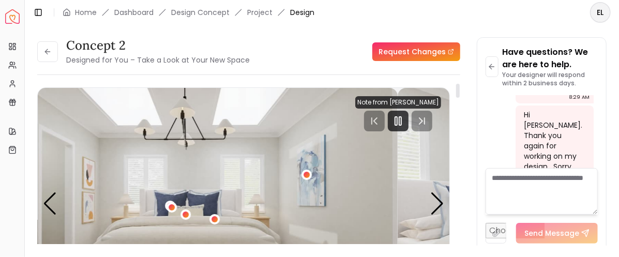
click at [267, 163] on img "2 / 4" at bounding box center [192, 204] width 412 height 232
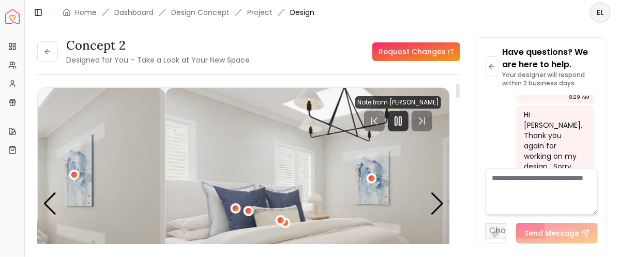
click at [5, 170] on div "Spacejoy Dashboard Overview Projects My Referrals My Profile Gift Card Balance …" at bounding box center [309, 128] width 619 height 257
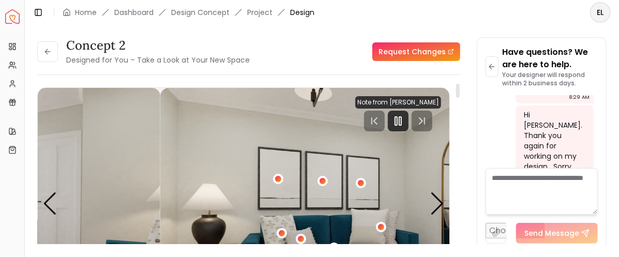
click at [23, 179] on div "Spacejoy Dashboard Overview Projects My Referrals My Profile Gift Card Balance …" at bounding box center [309, 128] width 619 height 257
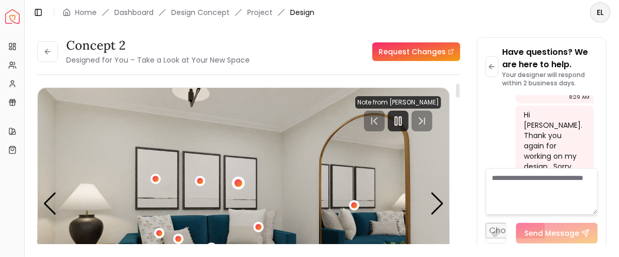
click at [237, 180] on div "4 / 4" at bounding box center [239, 183] width 8 height 8
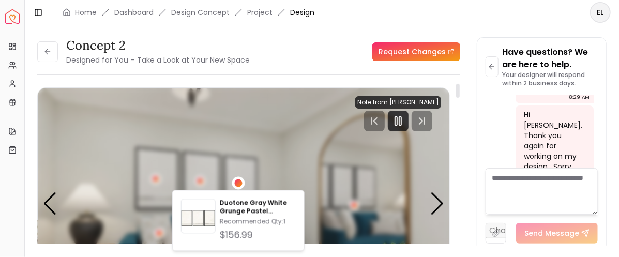
click at [237, 180] on div "4 / 4" at bounding box center [239, 183] width 8 height 8
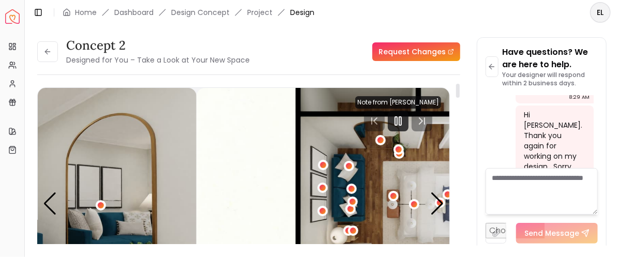
click at [0, 190] on html "Spacejoy Dashboard Overview Projects My Referrals My Profile Gift Card Balance …" at bounding box center [309, 128] width 619 height 257
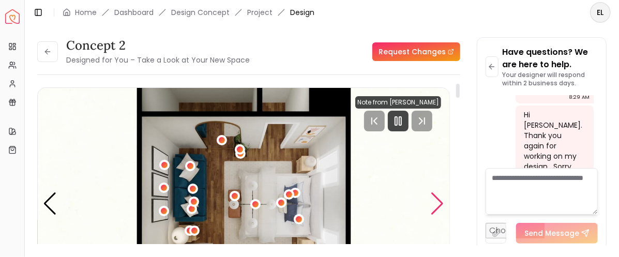
click at [440, 199] on div "Next slide" at bounding box center [437, 203] width 14 height 23
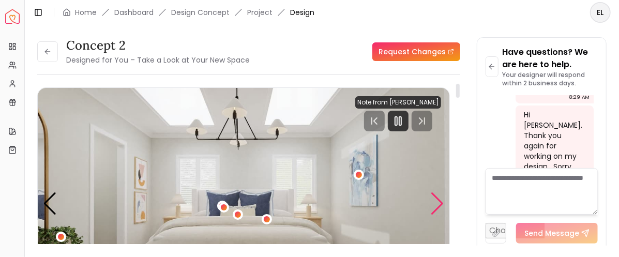
click at [439, 199] on div "Next slide" at bounding box center [437, 203] width 14 height 23
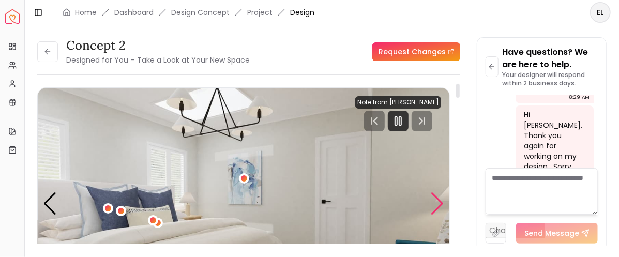
click at [439, 199] on div "Next slide" at bounding box center [437, 203] width 14 height 23
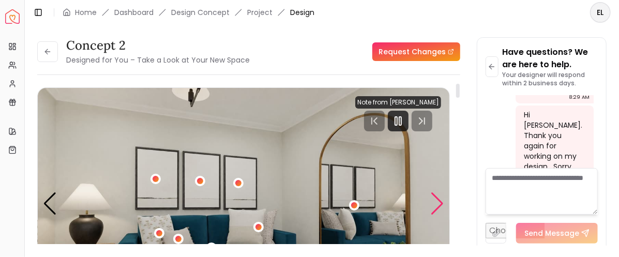
click at [439, 199] on div "Next slide" at bounding box center [437, 203] width 14 height 23
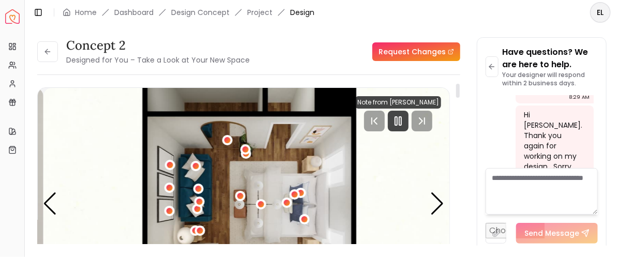
click at [315, 190] on img "1 / 4" at bounding box center [249, 204] width 412 height 232
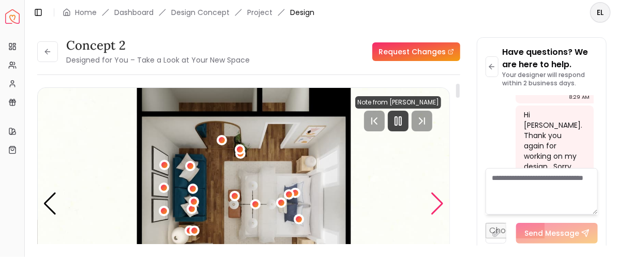
click at [438, 201] on div "Next slide" at bounding box center [437, 203] width 14 height 23
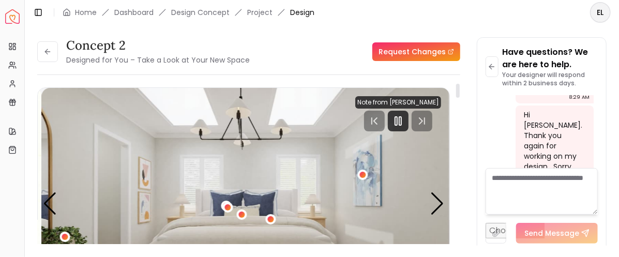
click at [280, 193] on img "2 / 4" at bounding box center [247, 204] width 412 height 232
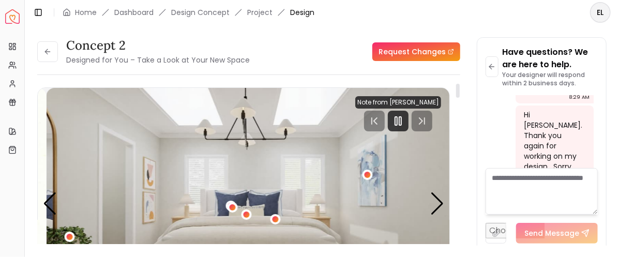
click at [266, 187] on img "2 / 4" at bounding box center [253, 204] width 412 height 232
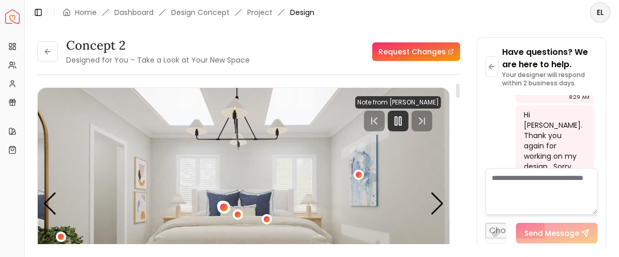
click at [224, 205] on div "2 / 4" at bounding box center [224, 207] width 8 height 8
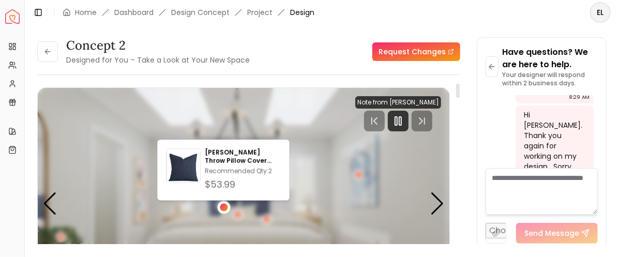
click at [221, 207] on div "2 / 4" at bounding box center [224, 207] width 8 height 8
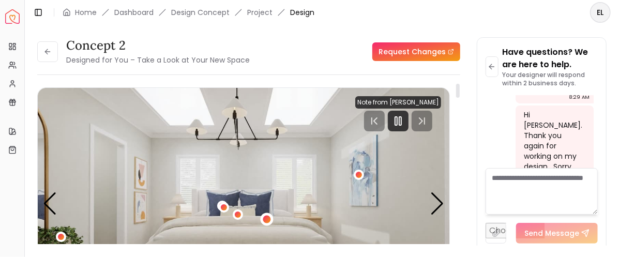
click at [266, 216] on div "2 / 4" at bounding box center [267, 219] width 8 height 8
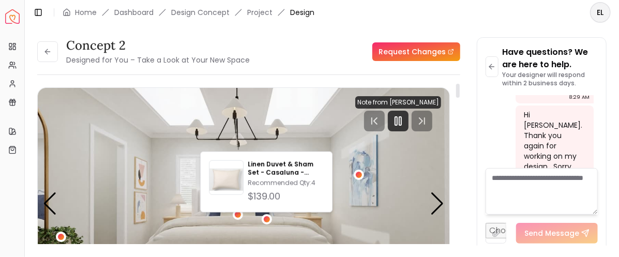
click at [361, 204] on img "2 / 4" at bounding box center [244, 204] width 412 height 232
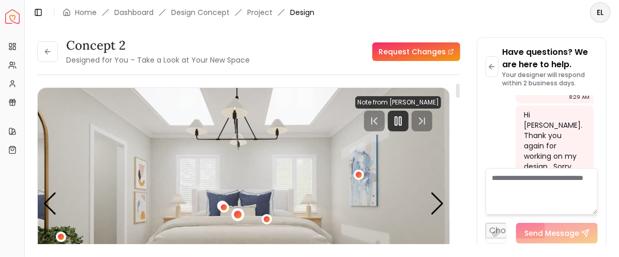
click at [236, 213] on div "2 / 4" at bounding box center [238, 215] width 8 height 8
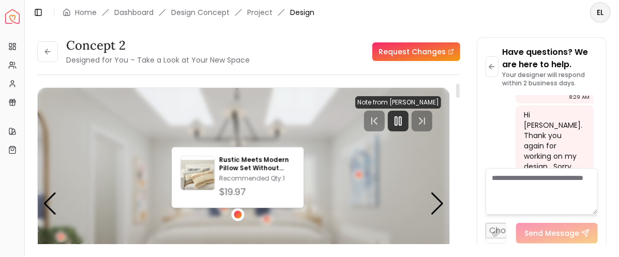
click at [237, 213] on div "2 / 4" at bounding box center [238, 215] width 8 height 8
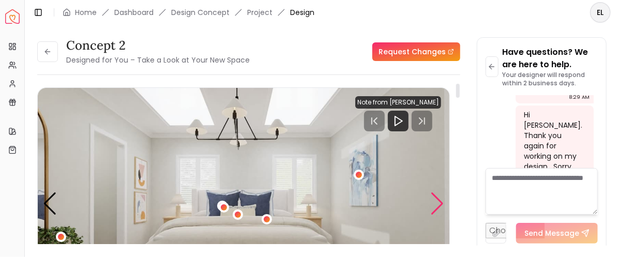
click at [439, 198] on div "Next slide" at bounding box center [437, 203] width 14 height 23
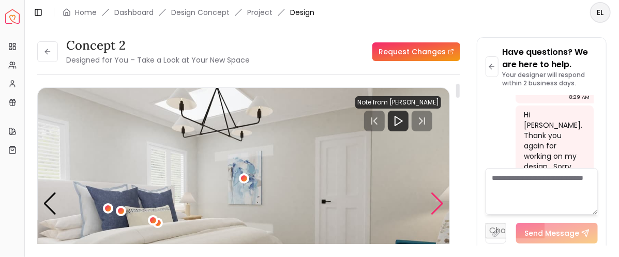
click at [438, 197] on div "Next slide" at bounding box center [437, 203] width 14 height 23
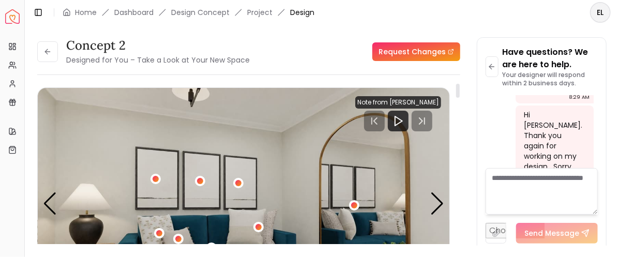
click at [381, 172] on img "4 / 4" at bounding box center [244, 204] width 412 height 232
click at [439, 199] on div "Next slide" at bounding box center [437, 203] width 14 height 23
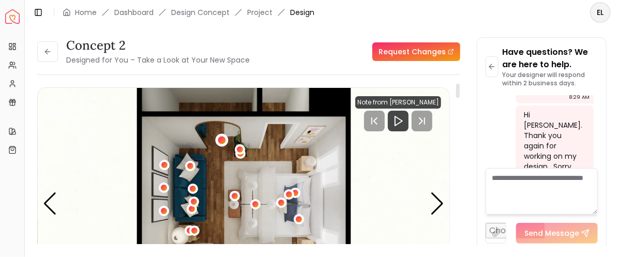
click at [220, 139] on div "1 / 4" at bounding box center [222, 140] width 8 height 8
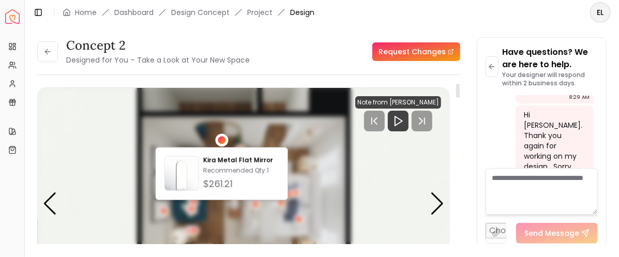
click at [220, 139] on div "1 / 4" at bounding box center [222, 140] width 8 height 8
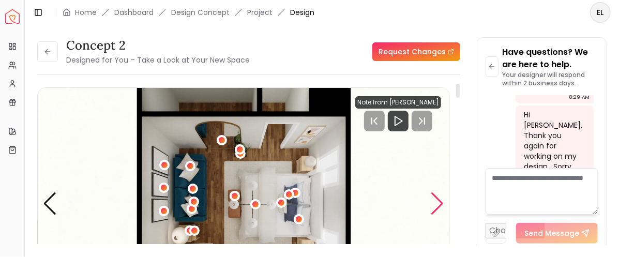
click at [436, 199] on div "Next slide" at bounding box center [437, 203] width 14 height 23
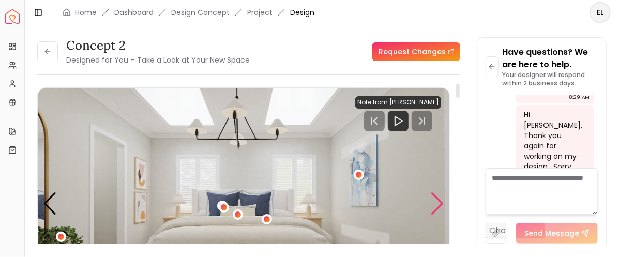
click at [436, 199] on div "Next slide" at bounding box center [437, 203] width 14 height 23
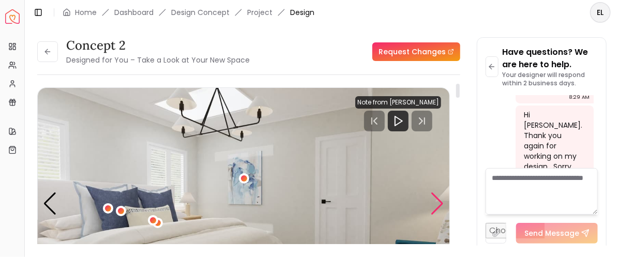
click at [436, 199] on div "Next slide" at bounding box center [437, 203] width 14 height 23
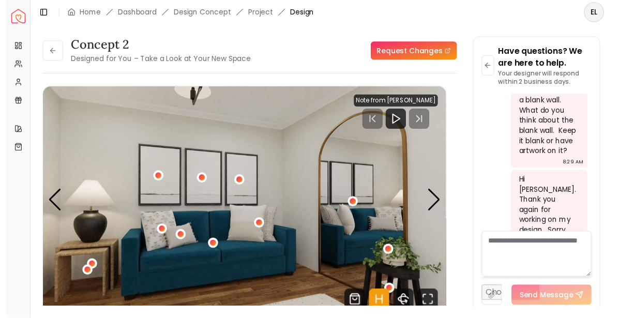
scroll to position [1941, 0]
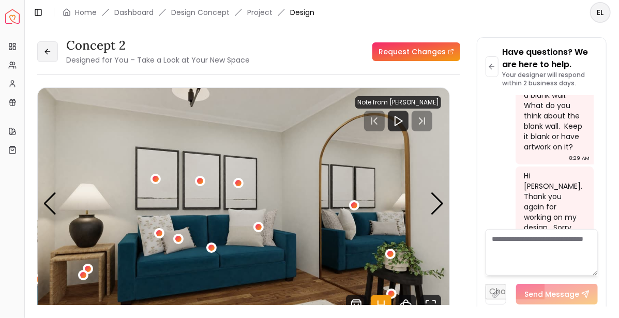
click at [50, 48] on icon at bounding box center [47, 52] width 8 height 8
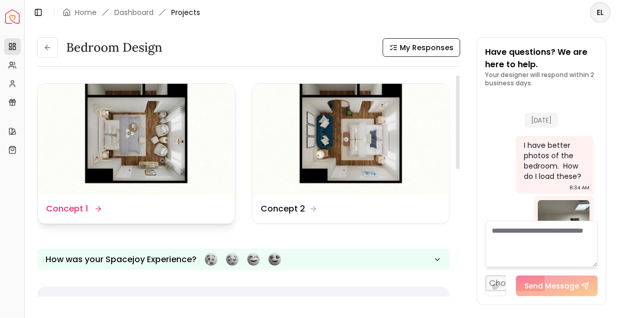
scroll to position [1949, 0]
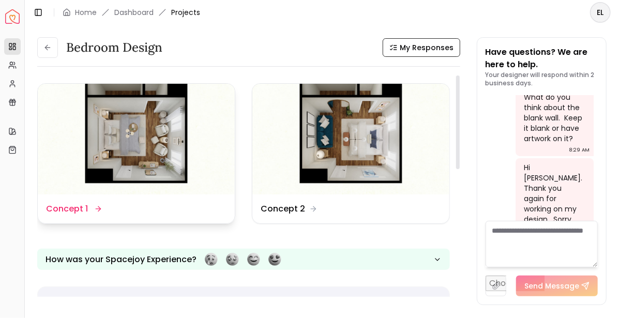
click at [156, 145] on img at bounding box center [136, 139] width 197 height 111
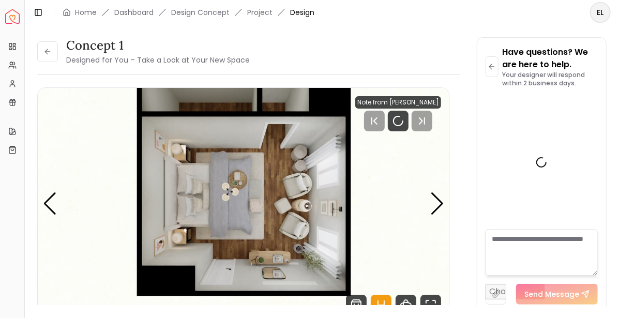
click at [156, 145] on img "1 / 5" at bounding box center [244, 204] width 412 height 232
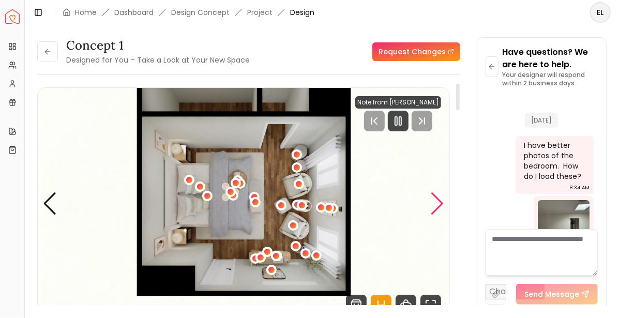
scroll to position [1941, 0]
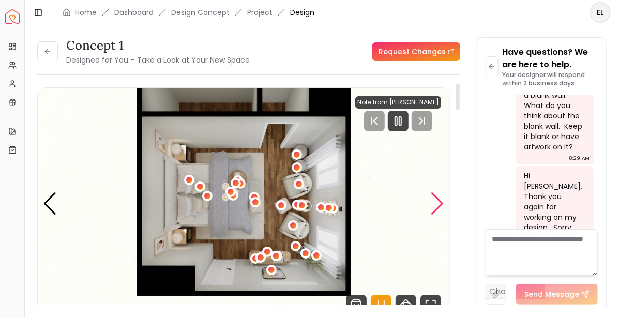
click at [441, 201] on div "Next slide" at bounding box center [437, 203] width 14 height 23
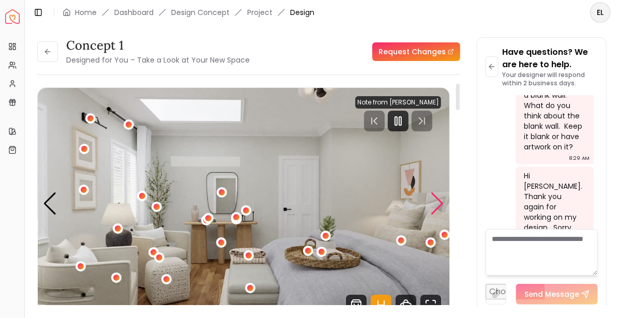
click at [440, 201] on div "Next slide" at bounding box center [437, 203] width 14 height 23
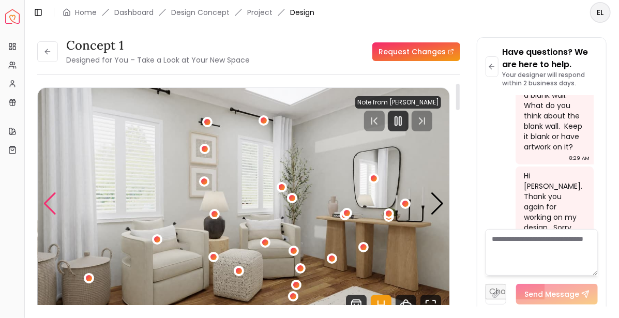
click at [46, 200] on div "Previous slide" at bounding box center [50, 203] width 14 height 23
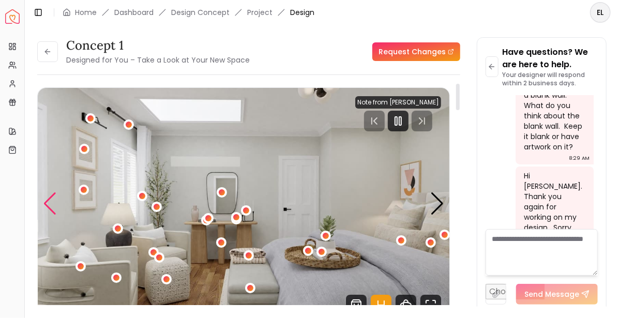
click at [46, 200] on div "Previous slide" at bounding box center [50, 203] width 14 height 23
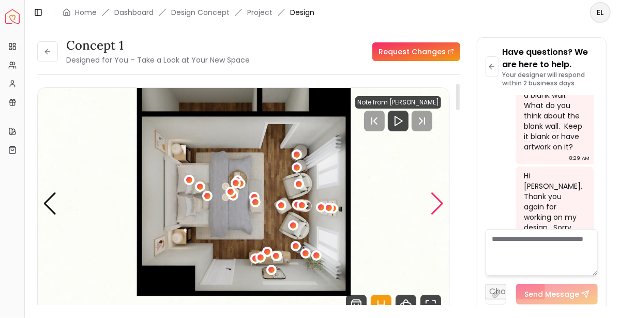
click at [440, 201] on div "Next slide" at bounding box center [437, 203] width 14 height 23
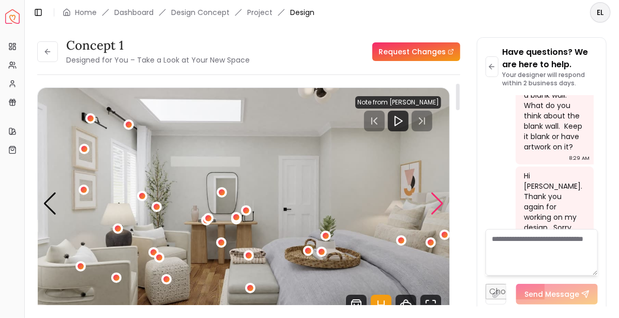
click at [440, 201] on div "Next slide" at bounding box center [437, 203] width 14 height 23
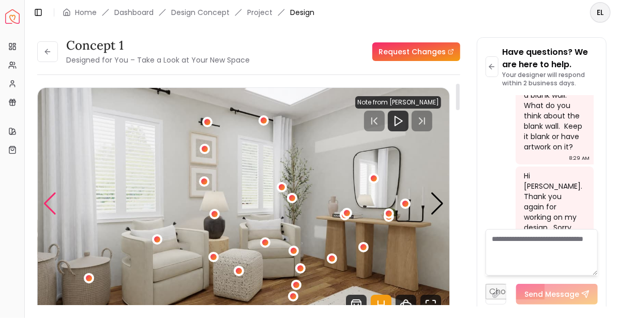
click at [45, 202] on div "Previous slide" at bounding box center [50, 203] width 14 height 23
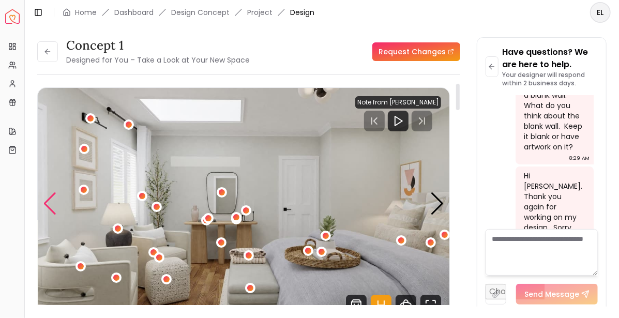
click at [49, 202] on div "Previous slide" at bounding box center [50, 203] width 14 height 23
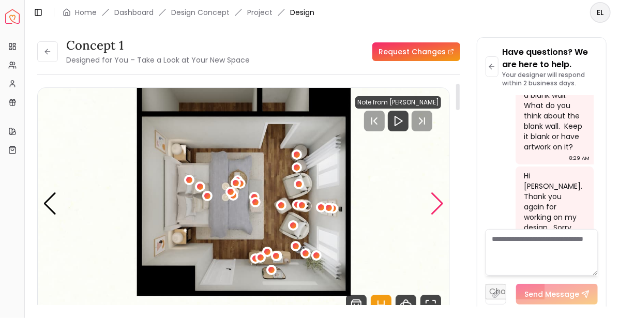
click at [441, 202] on div "Next slide" at bounding box center [437, 203] width 14 height 23
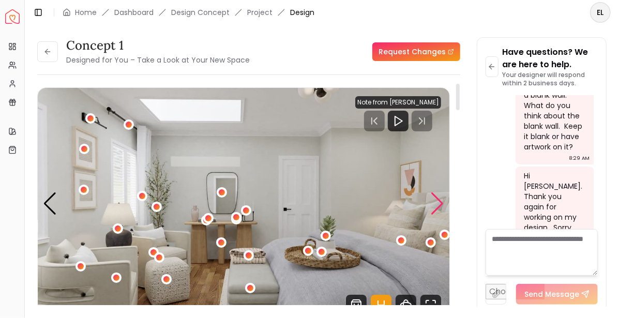
click at [439, 201] on div "Next slide" at bounding box center [437, 203] width 14 height 23
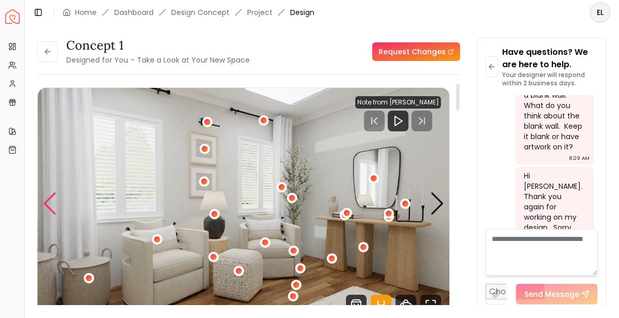
click at [50, 211] on div "Previous slide" at bounding box center [50, 203] width 14 height 23
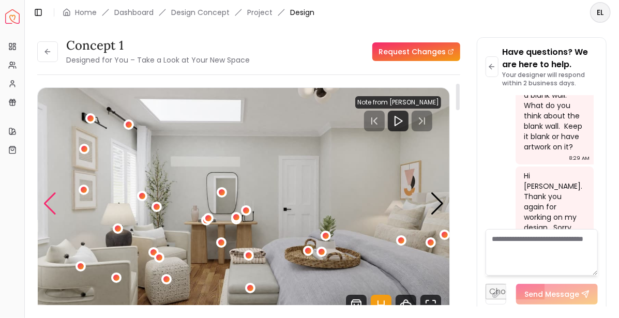
click at [46, 201] on div "Previous slide" at bounding box center [50, 203] width 14 height 23
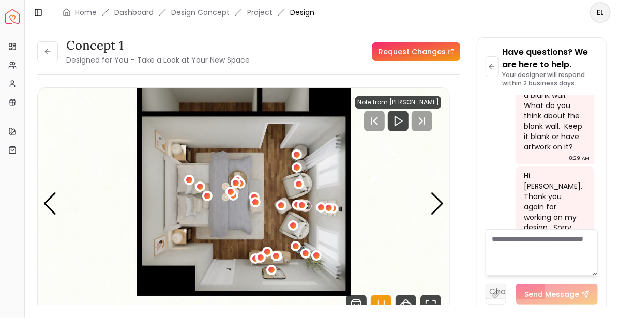
click at [500, 240] on textarea at bounding box center [542, 252] width 112 height 47
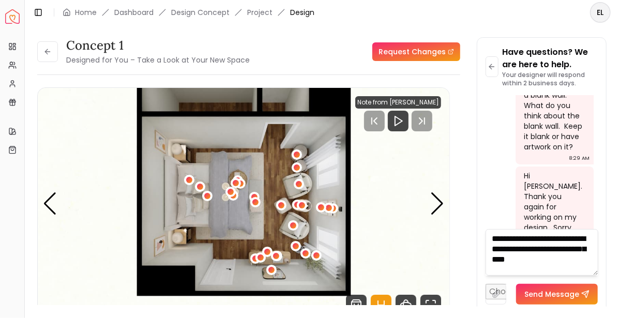
type textarea "**********"
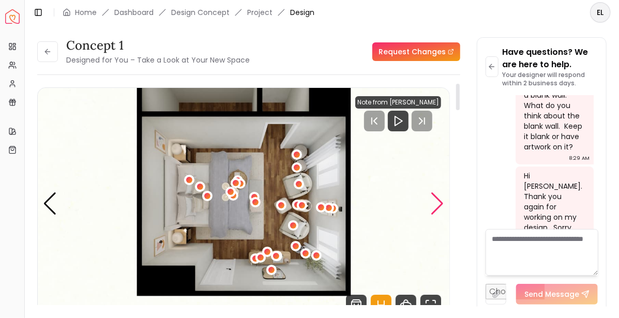
click at [439, 203] on div "Next slide" at bounding box center [437, 203] width 14 height 23
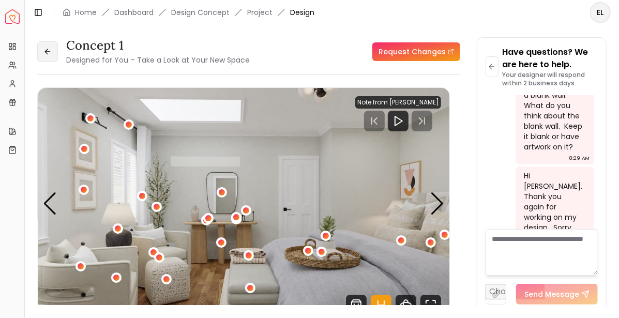
click at [46, 51] on icon at bounding box center [46, 51] width 3 height 5
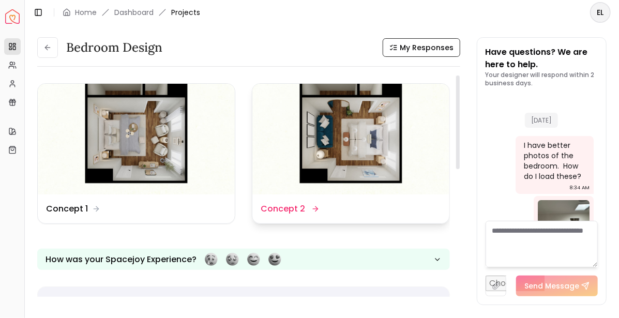
scroll to position [2020, 0]
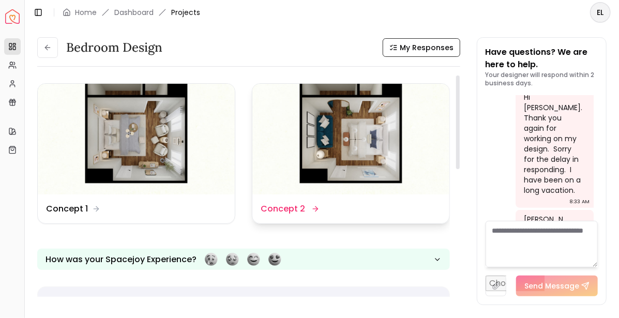
click at [378, 136] on img at bounding box center [350, 139] width 197 height 111
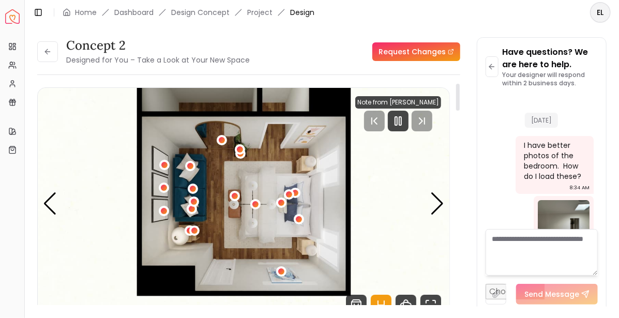
scroll to position [2011, 0]
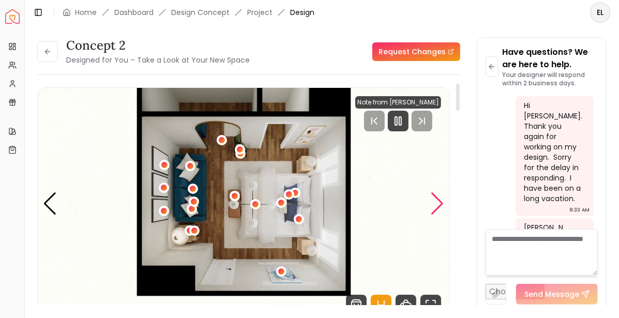
click at [437, 199] on div "Next slide" at bounding box center [437, 203] width 14 height 23
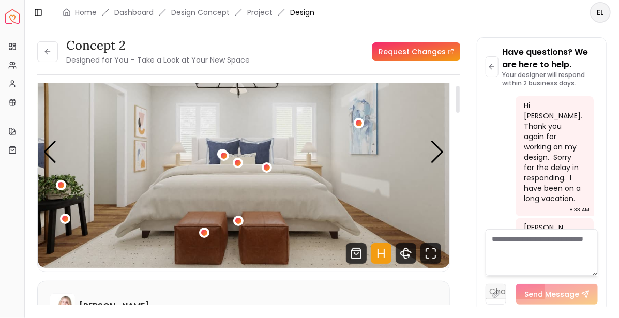
scroll to position [0, 0]
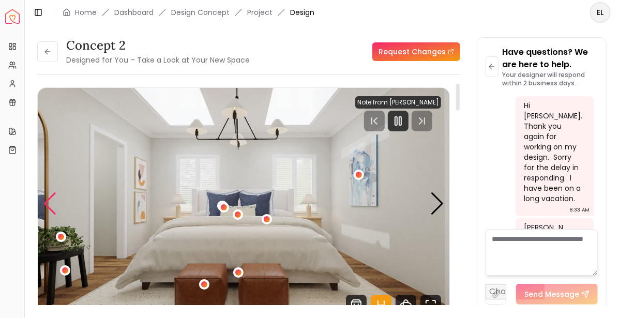
click at [49, 200] on div "Previous slide" at bounding box center [50, 203] width 14 height 23
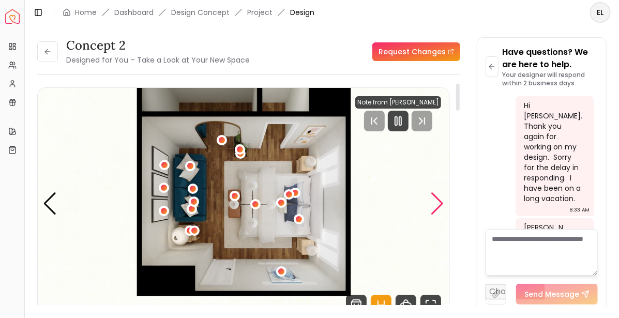
click at [439, 192] on div "Next slide" at bounding box center [437, 203] width 14 height 23
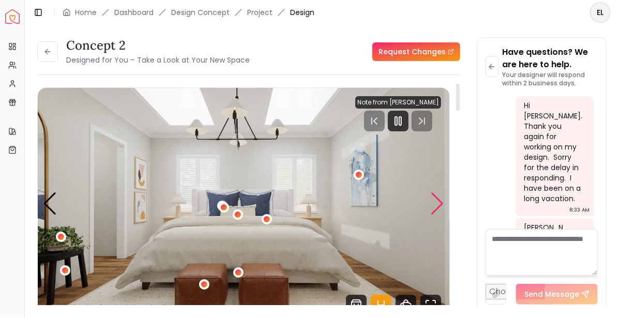
click at [439, 198] on div "Next slide" at bounding box center [437, 203] width 14 height 23
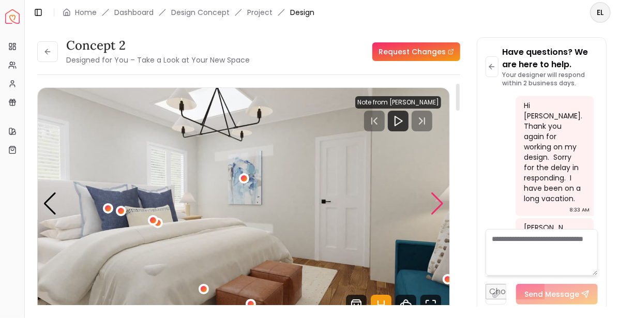
click at [440, 204] on div "Next slide" at bounding box center [437, 203] width 14 height 23
